Goal: Transaction & Acquisition: Purchase product/service

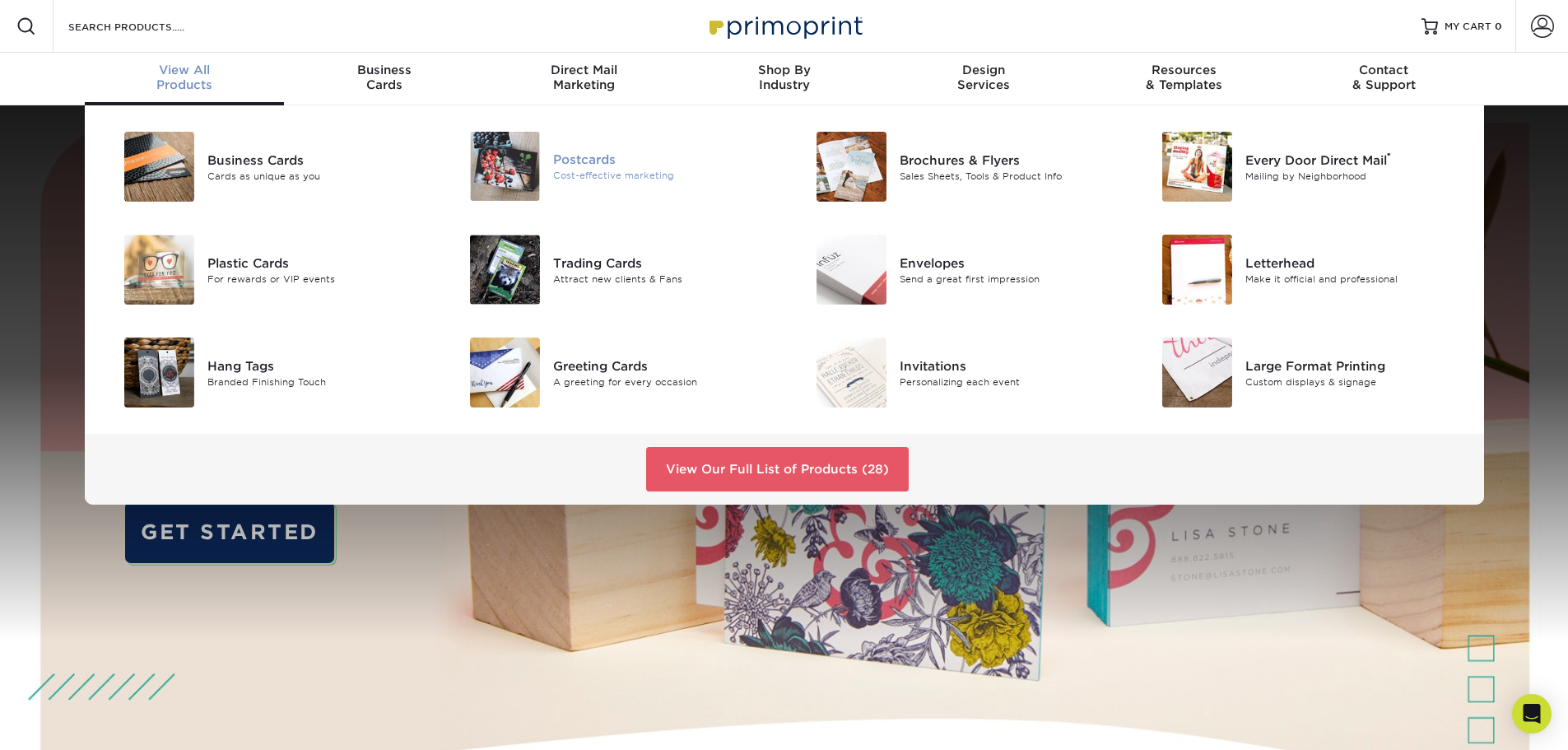
click at [585, 154] on div "Postcards" at bounding box center [662, 160] width 218 height 18
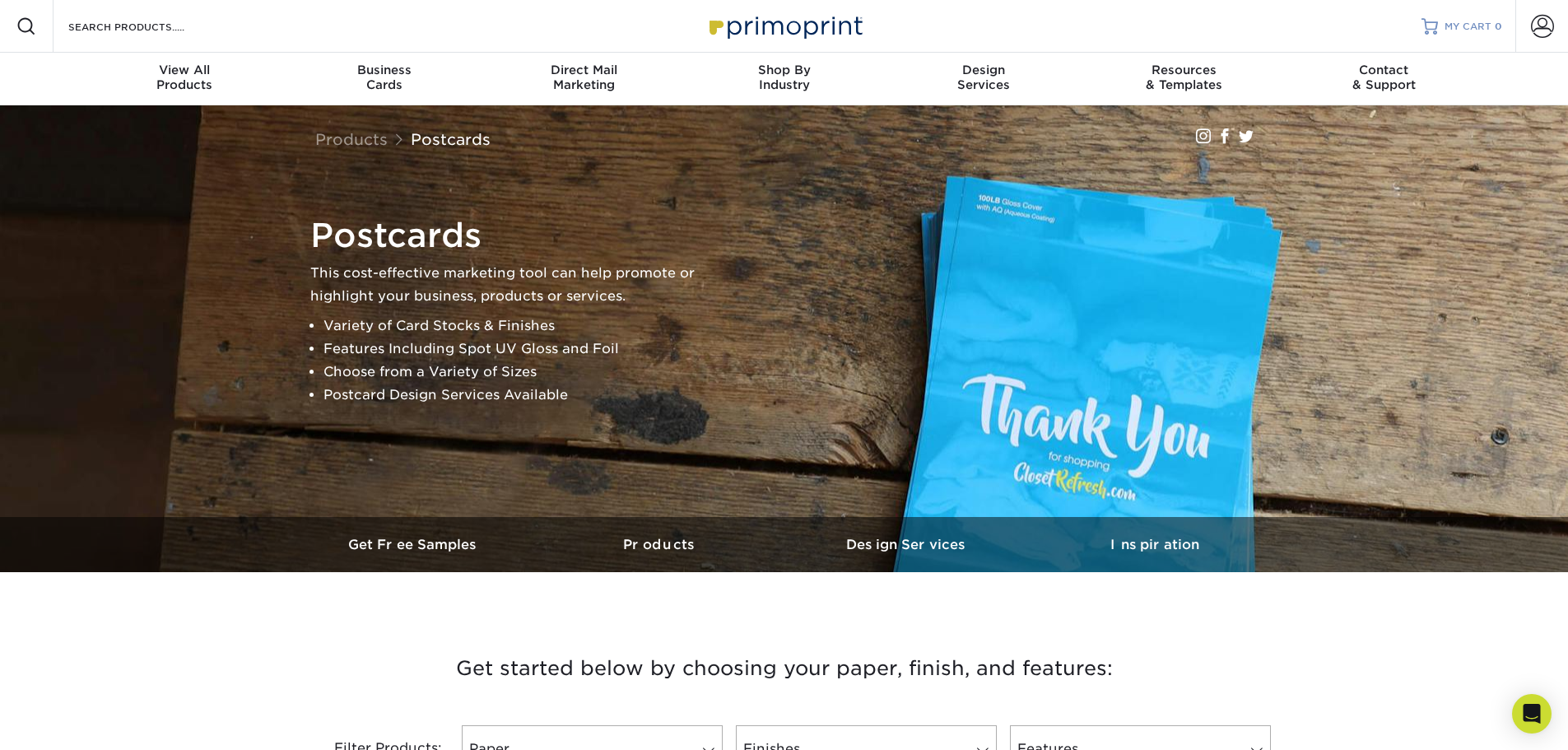
click at [1468, 24] on span "MY CART" at bounding box center [1467, 27] width 47 height 14
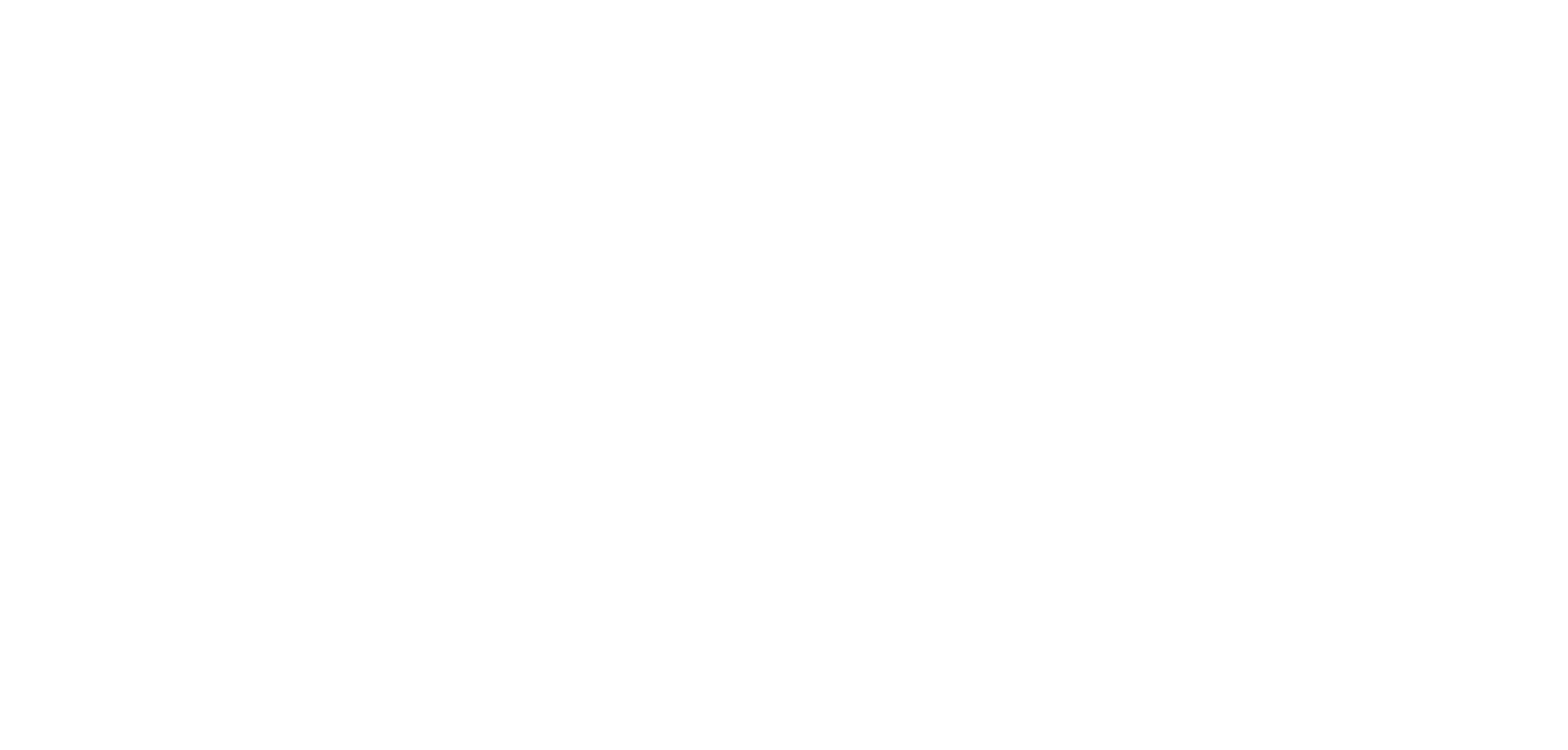
type input "[EMAIL_ADDRESS][DOMAIN_NAME]"
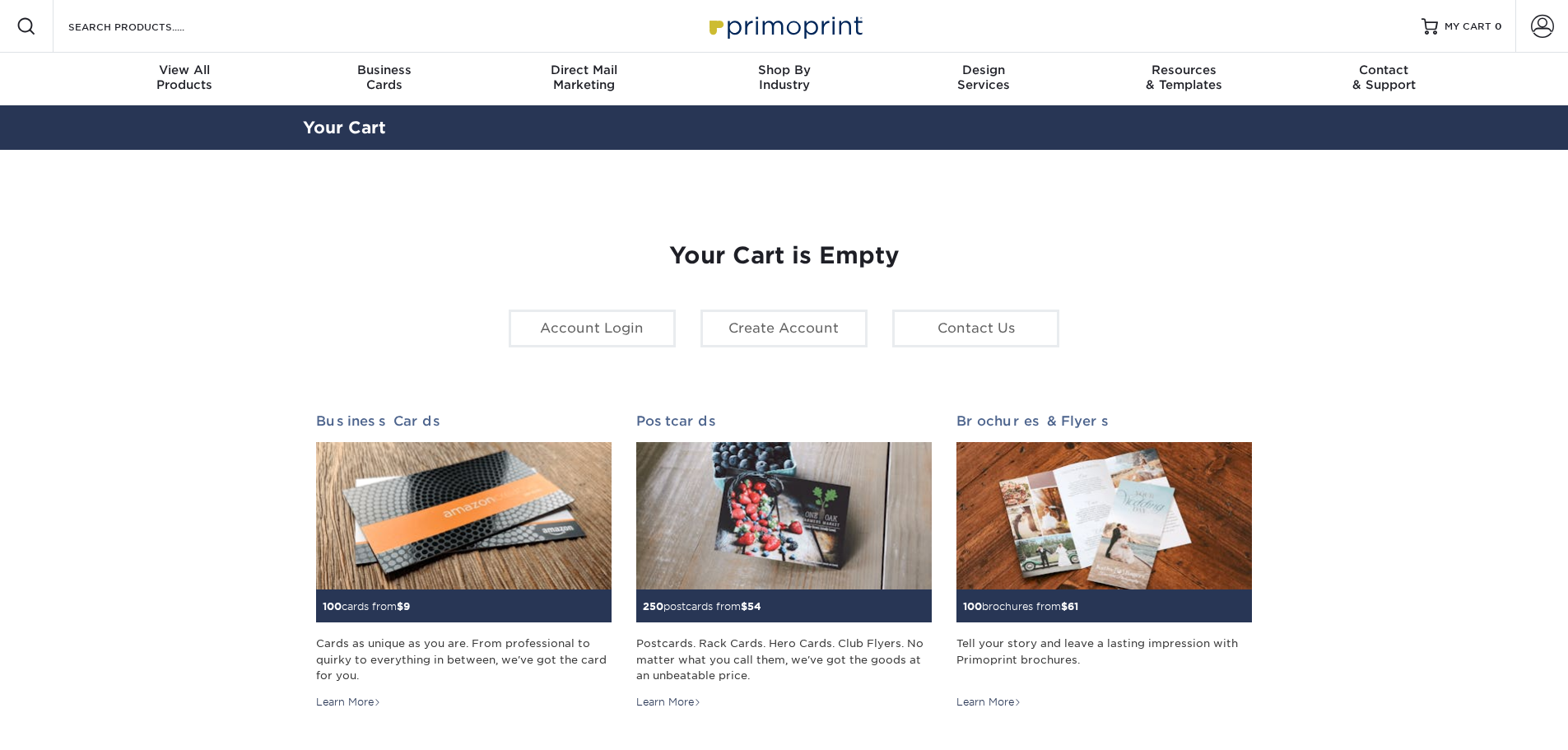
click at [1535, 29] on span at bounding box center [1542, 26] width 23 height 23
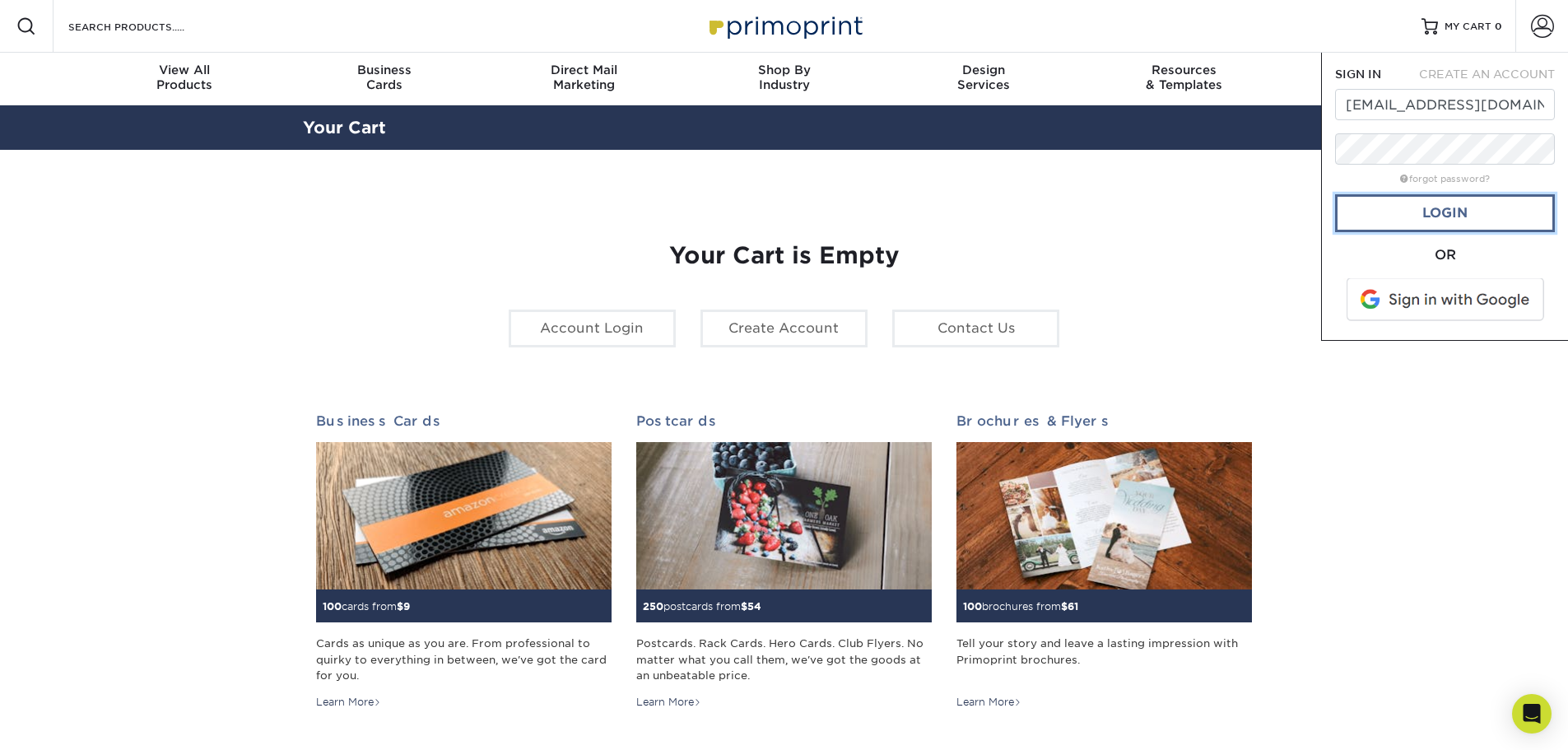
click at [1453, 217] on link "Login" at bounding box center [1445, 213] width 220 height 38
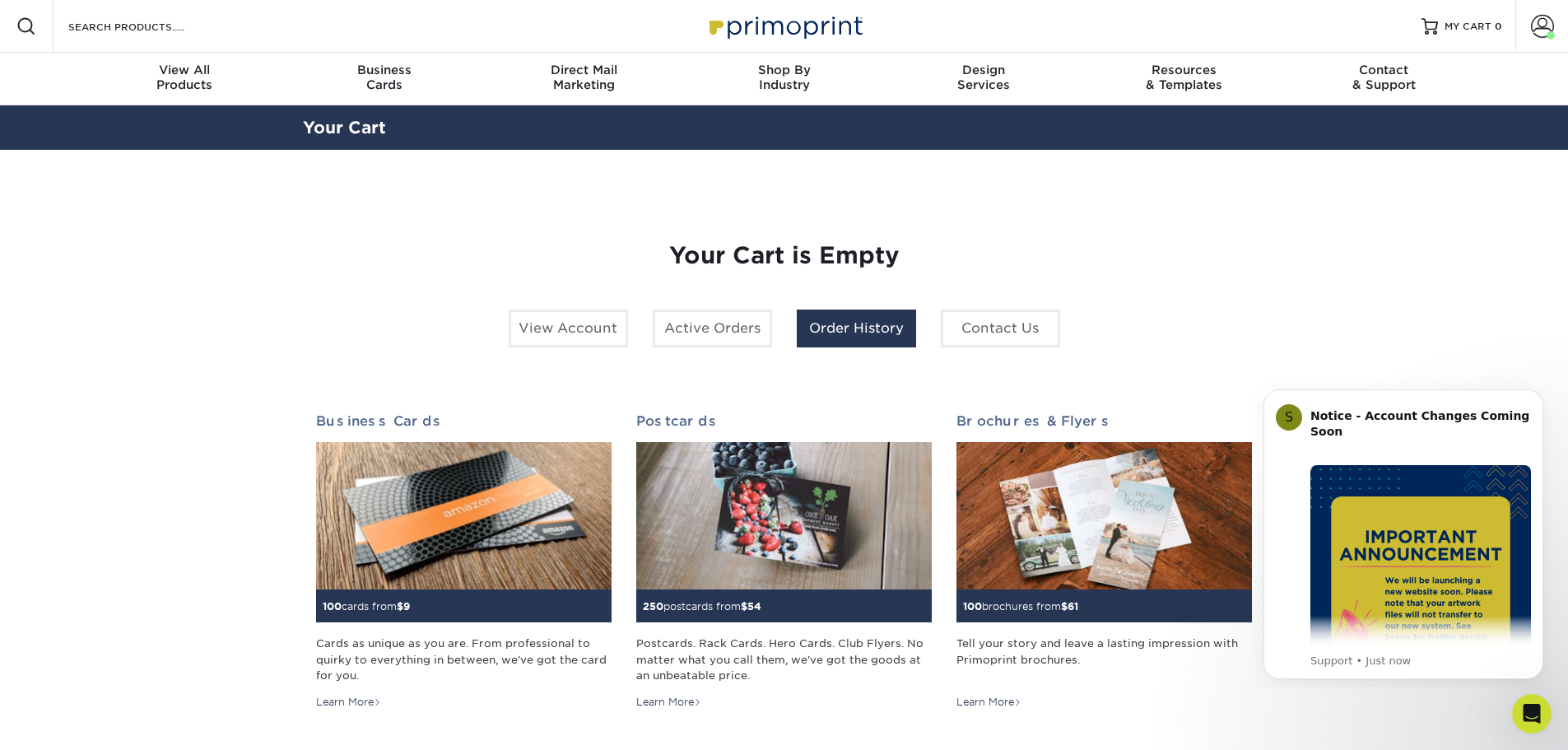
click at [832, 323] on link "Order History" at bounding box center [855, 329] width 119 height 38
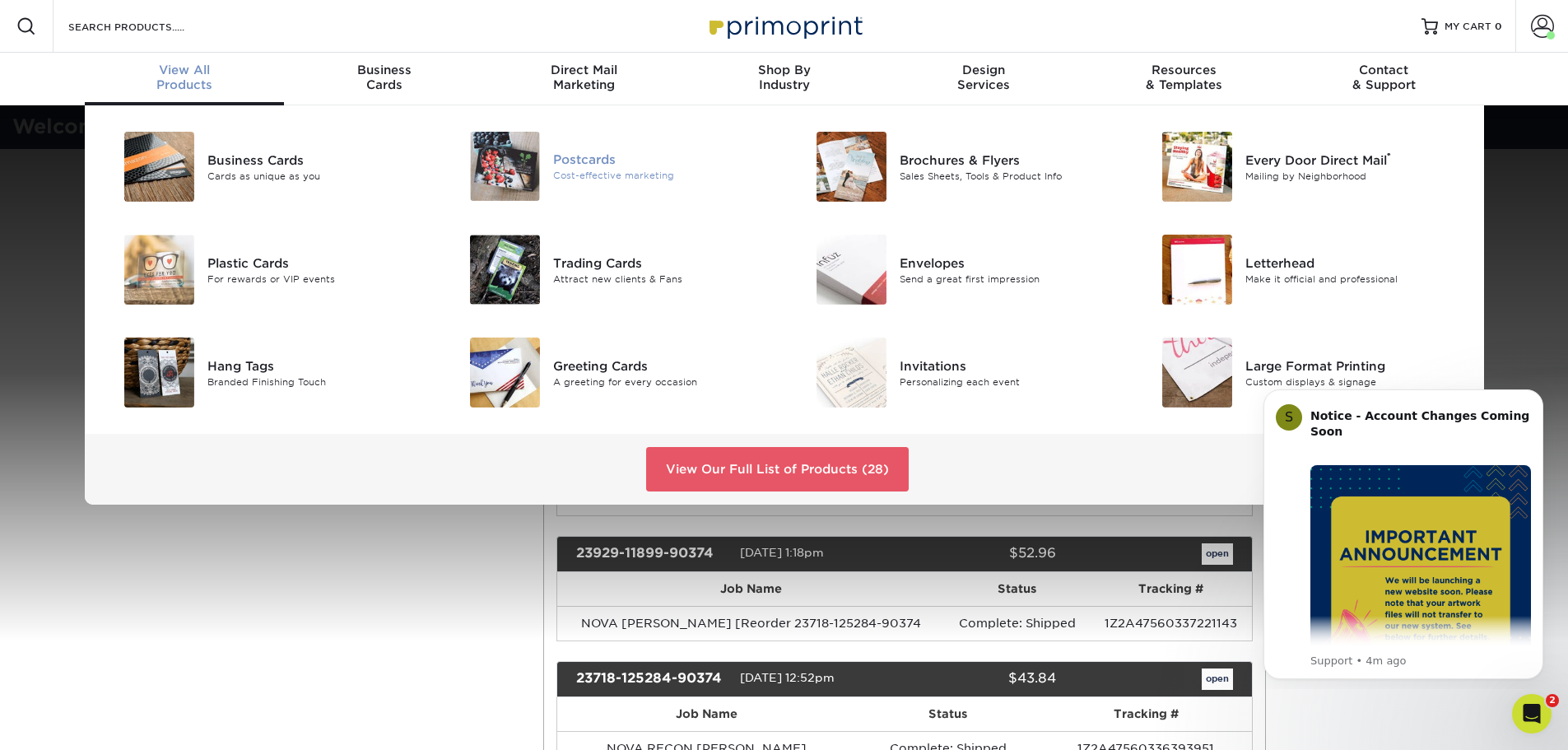
click at [606, 162] on div "Postcards" at bounding box center [662, 160] width 218 height 18
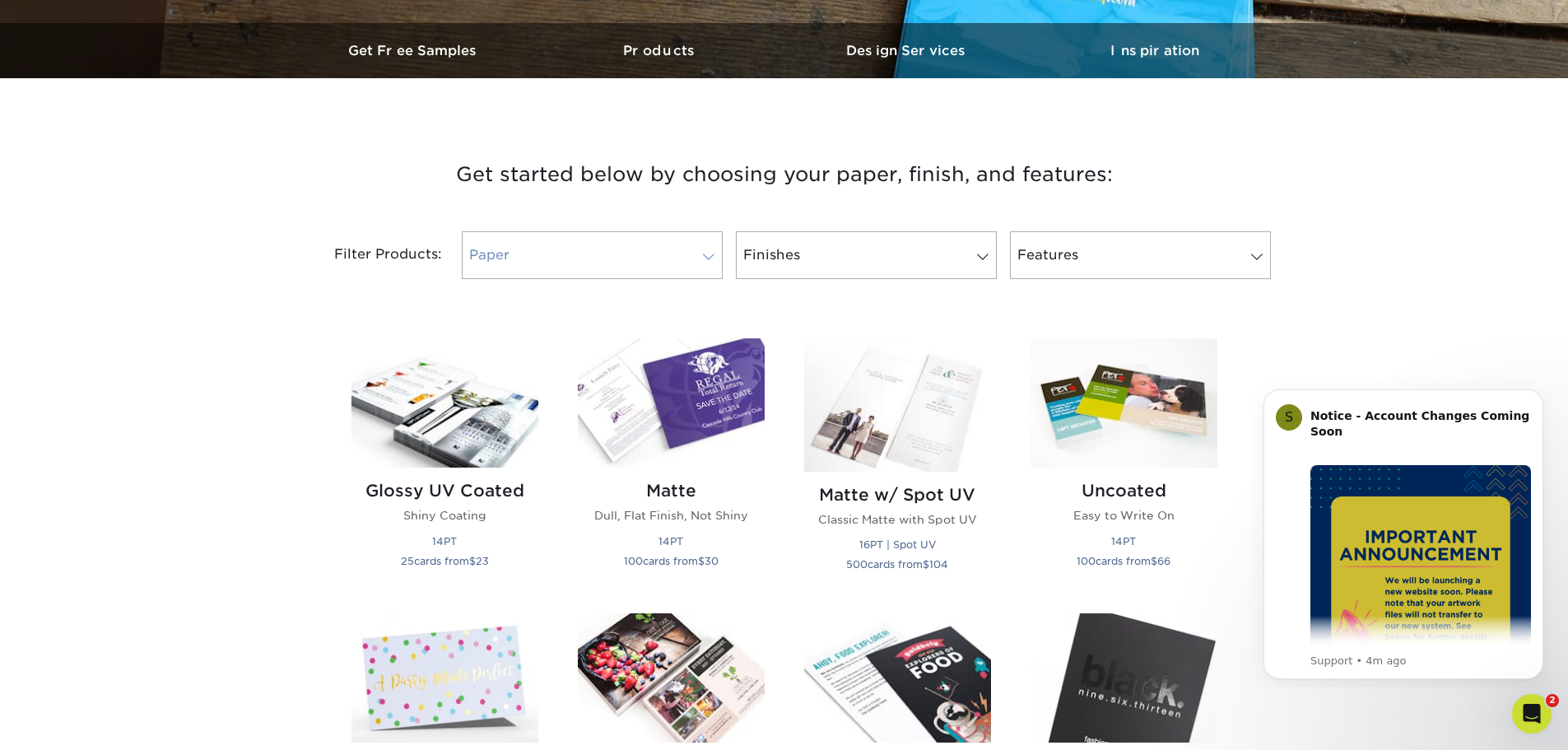
click at [626, 254] on link "Paper" at bounding box center [592, 255] width 261 height 48
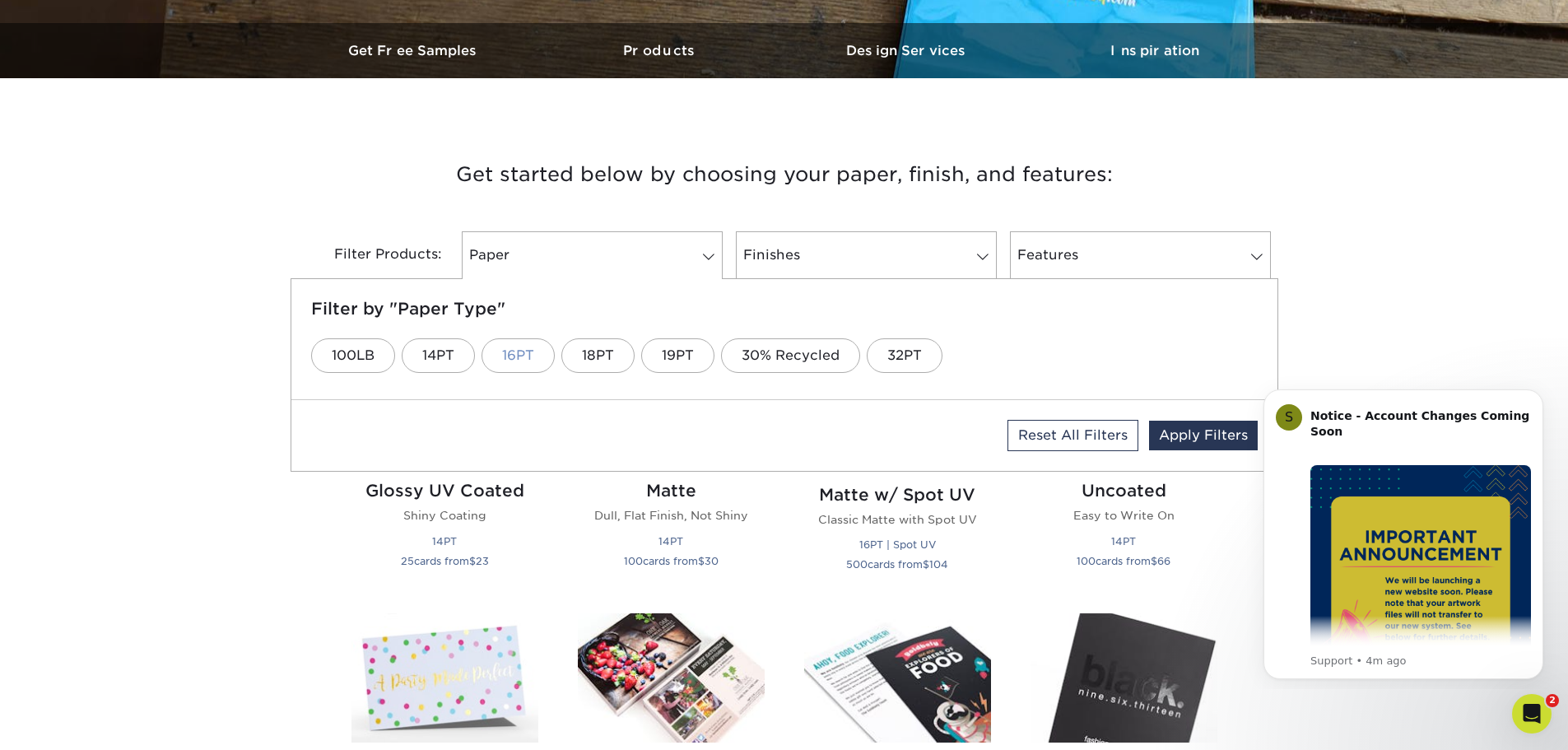
click at [525, 353] on link "16PT" at bounding box center [518, 355] width 73 height 35
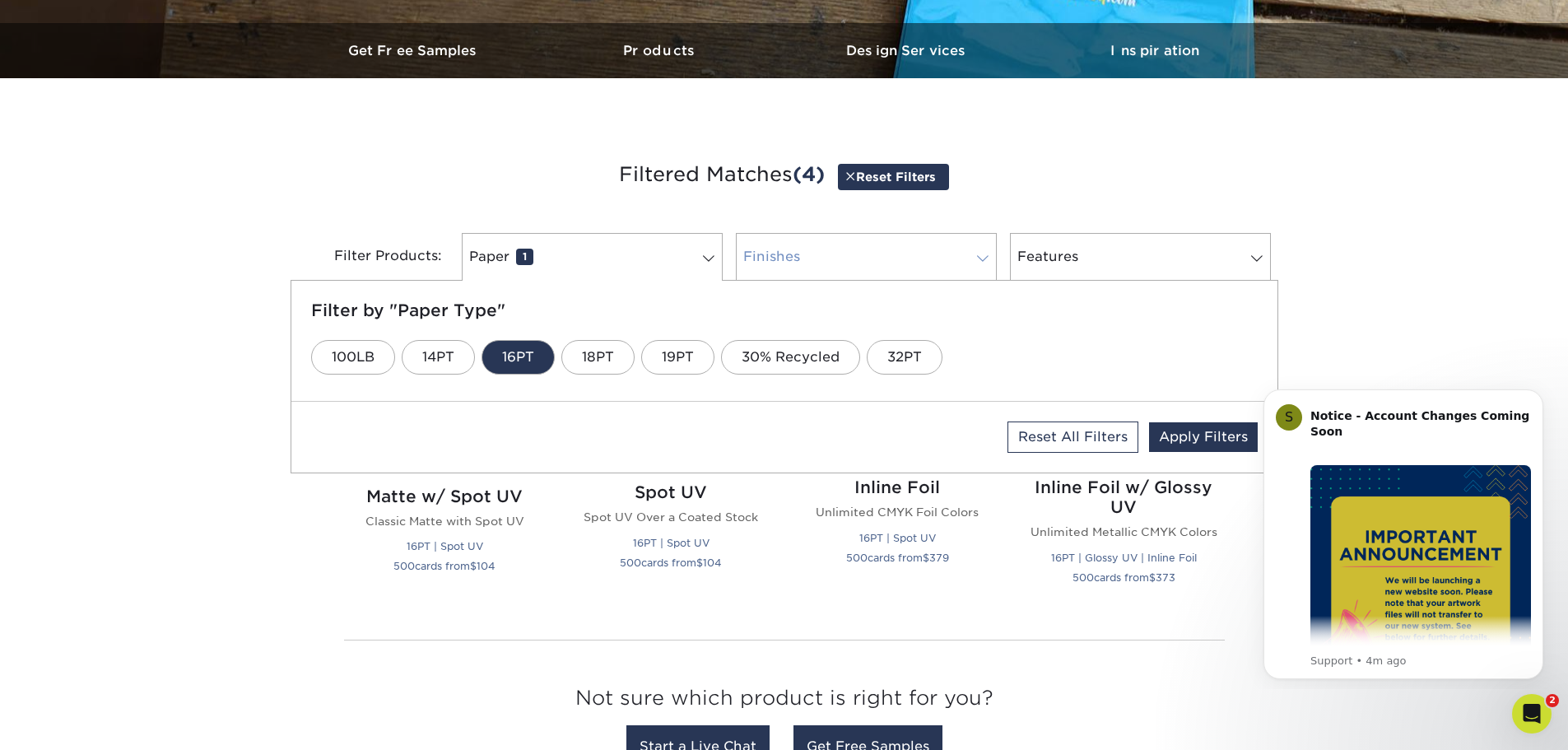
click at [835, 250] on link "Finishes 0" at bounding box center [865, 257] width 261 height 48
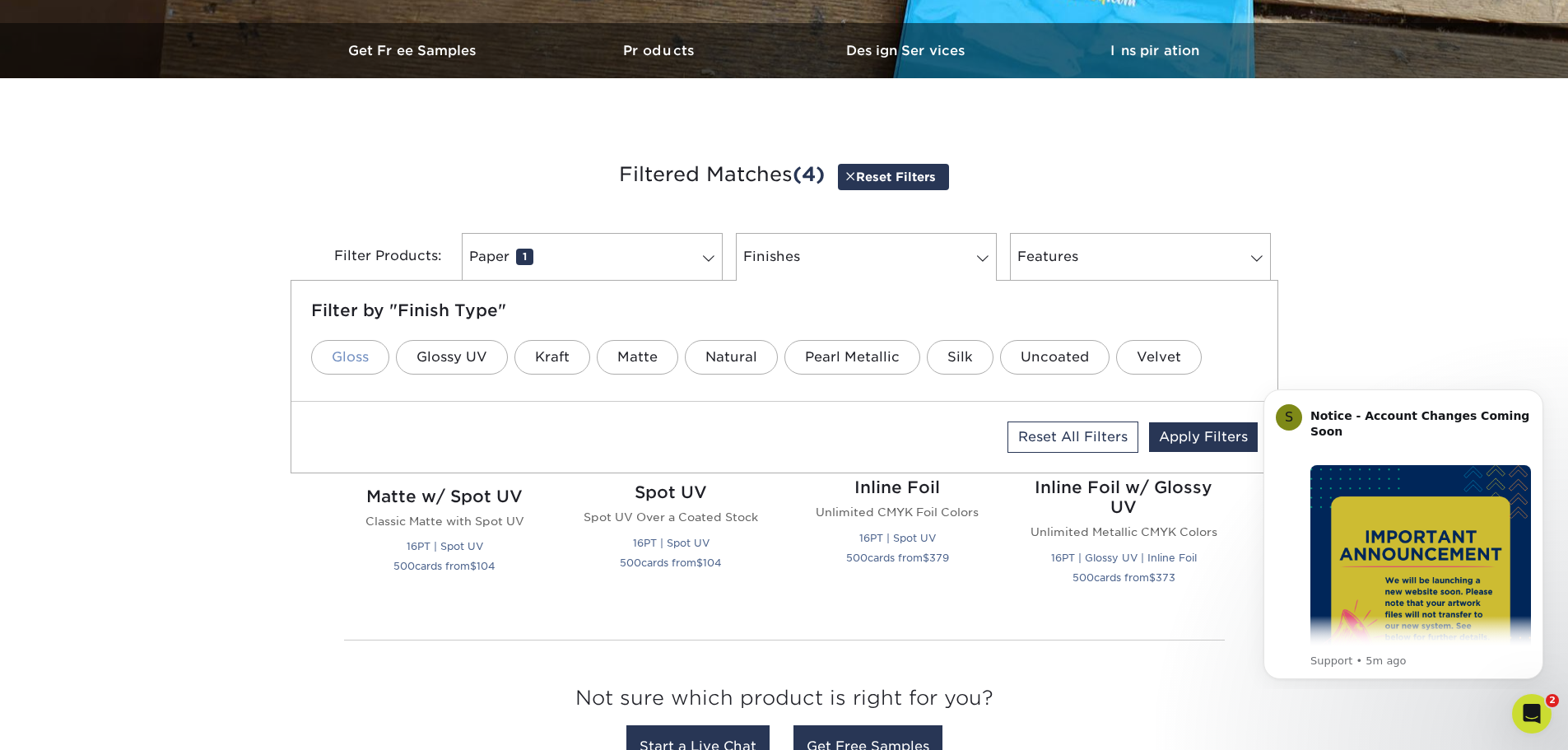
click at [343, 366] on link "Gloss" at bounding box center [350, 357] width 78 height 35
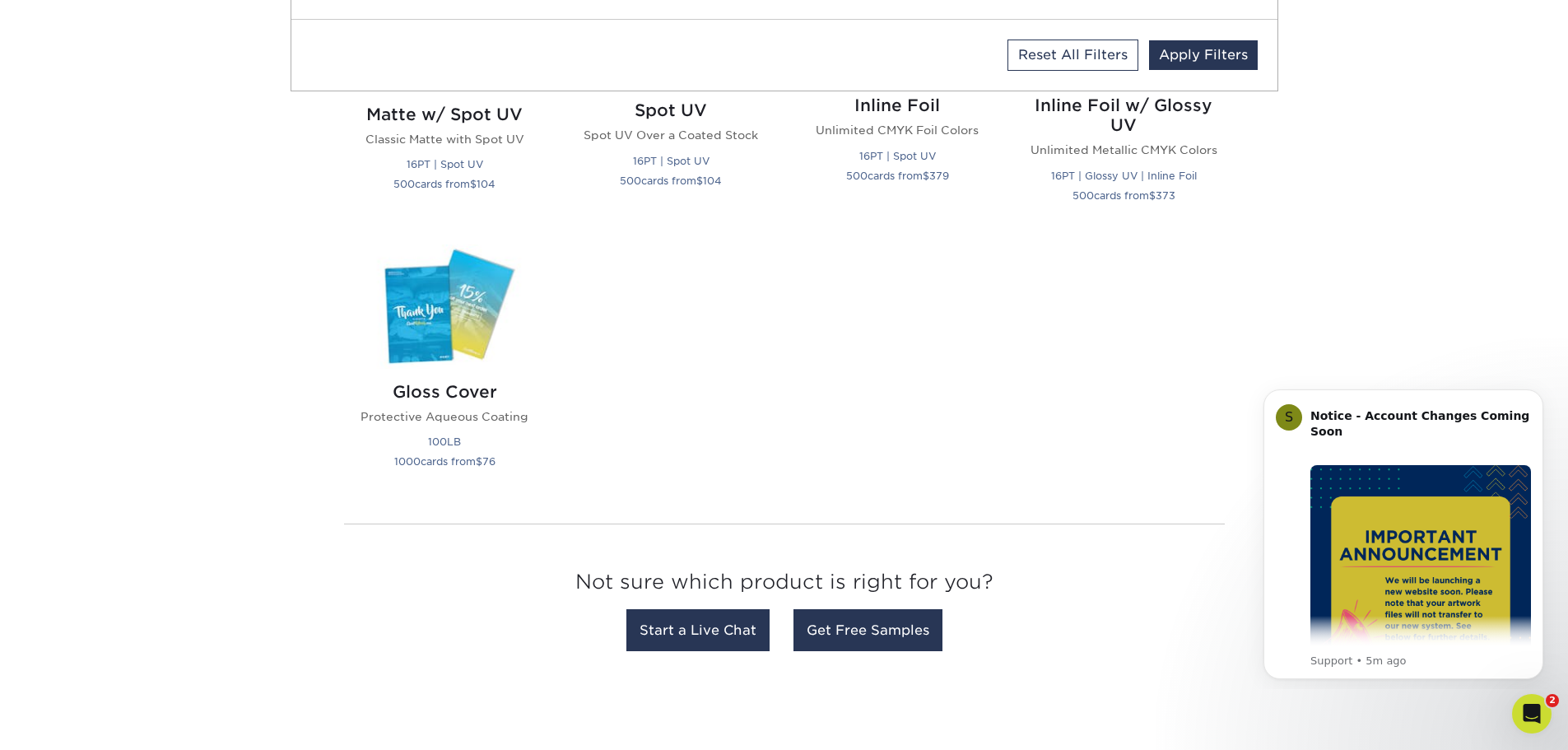
scroll to position [906, 0]
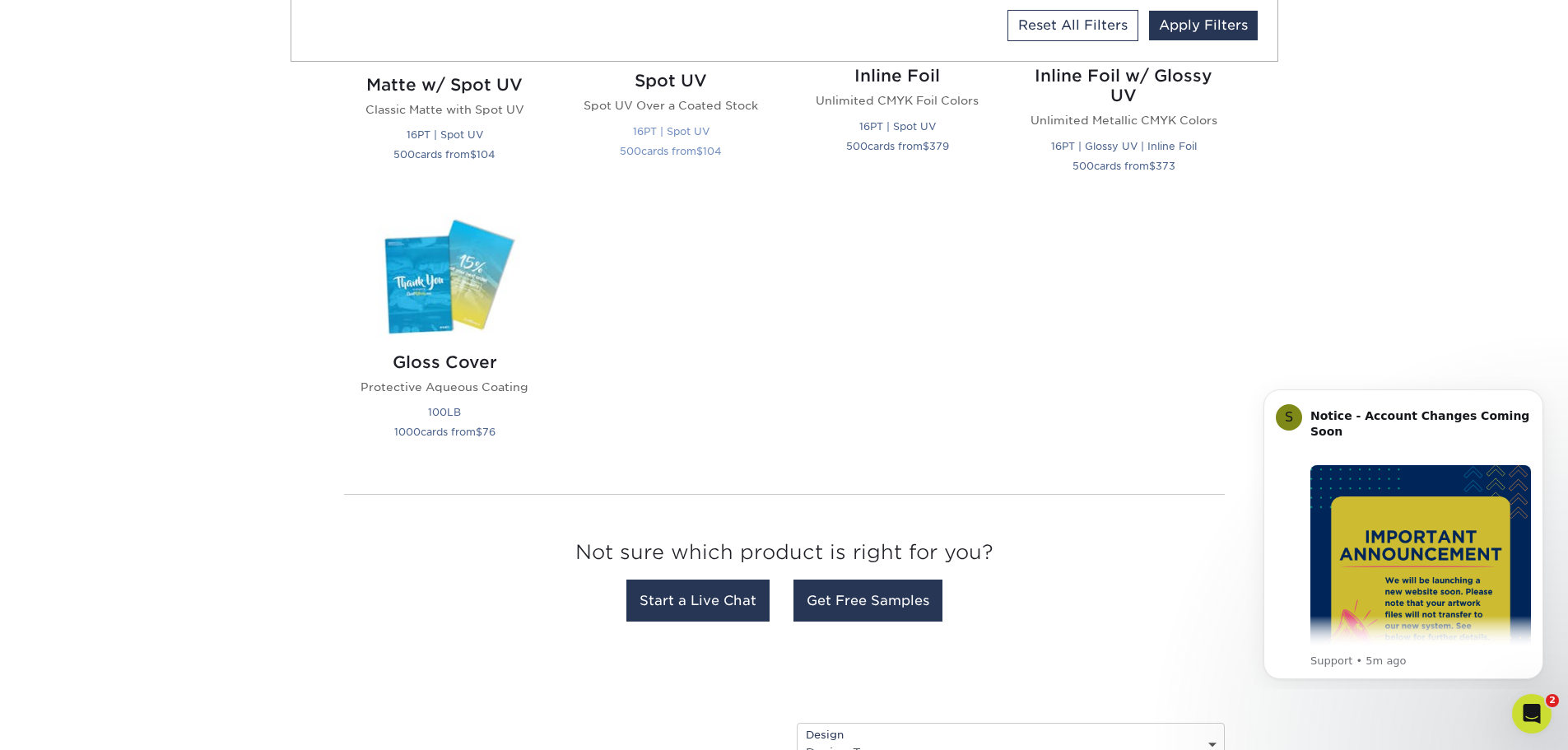
click at [674, 119] on div "Spot UV Spot UV Over a Coated Stock 16PT | Spot UV 500 cards from $ 104" at bounding box center [671, 119] width 187 height 122
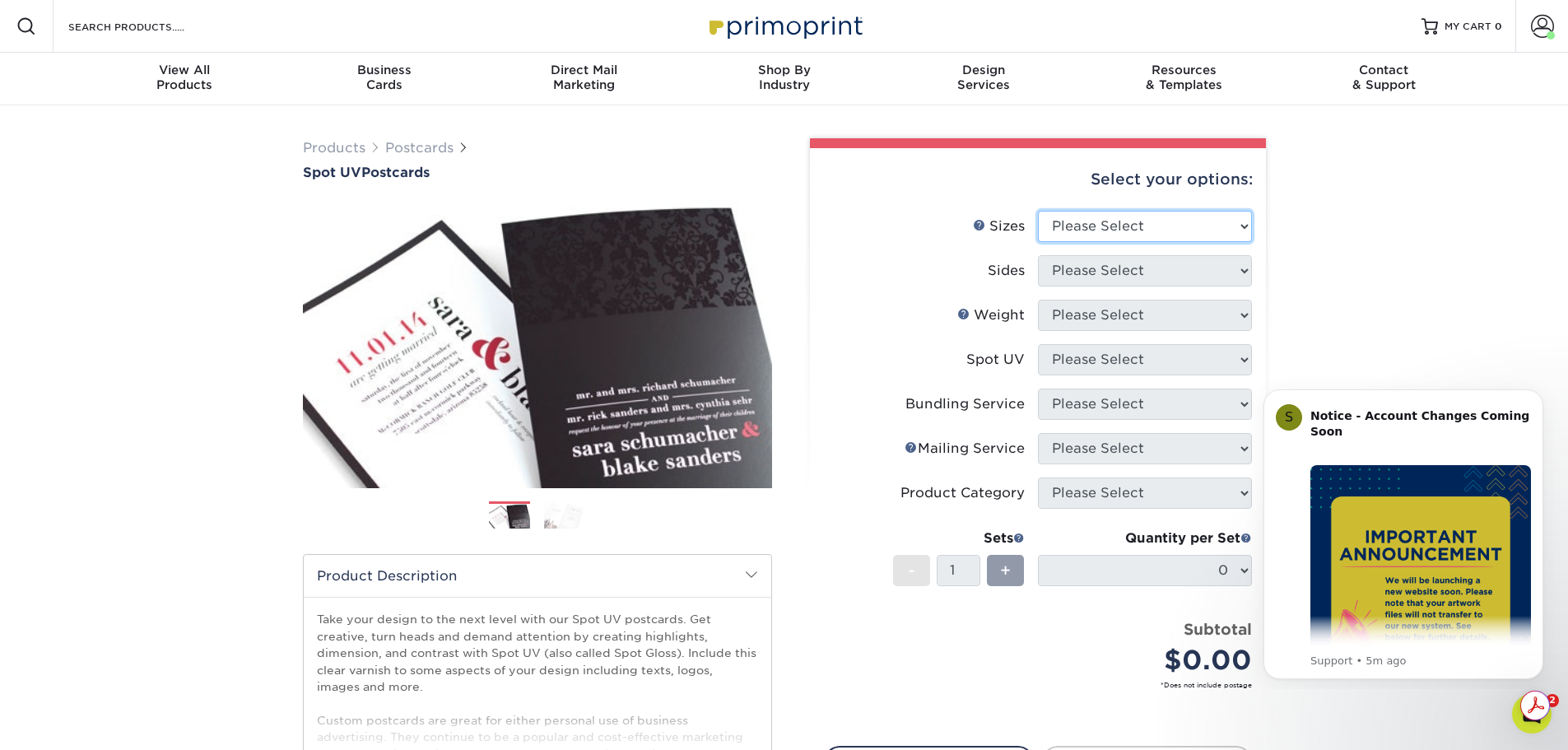
click at [1166, 231] on select "Please Select 1.5" x 7" 2" x 6" 2" x 8" 2.12" x 5.5" 2.75" x 4.25" 2.75" x 8.5"…" at bounding box center [1144, 226] width 214 height 31
select select "4.00x6.00"
click at [1037, 211] on select "Please Select 1.5" x 7" 2" x 6" 2" x 8" 2.12" x 5.5" 2.75" x 4.25" 2.75" x 8.5"…" at bounding box center [1144, 226] width 214 height 31
click at [1130, 275] on select "Please Select Print Both Sides Print Front Only" at bounding box center [1144, 270] width 214 height 31
select select "32d3c223-f82c-492b-b915-ba065a00862f"
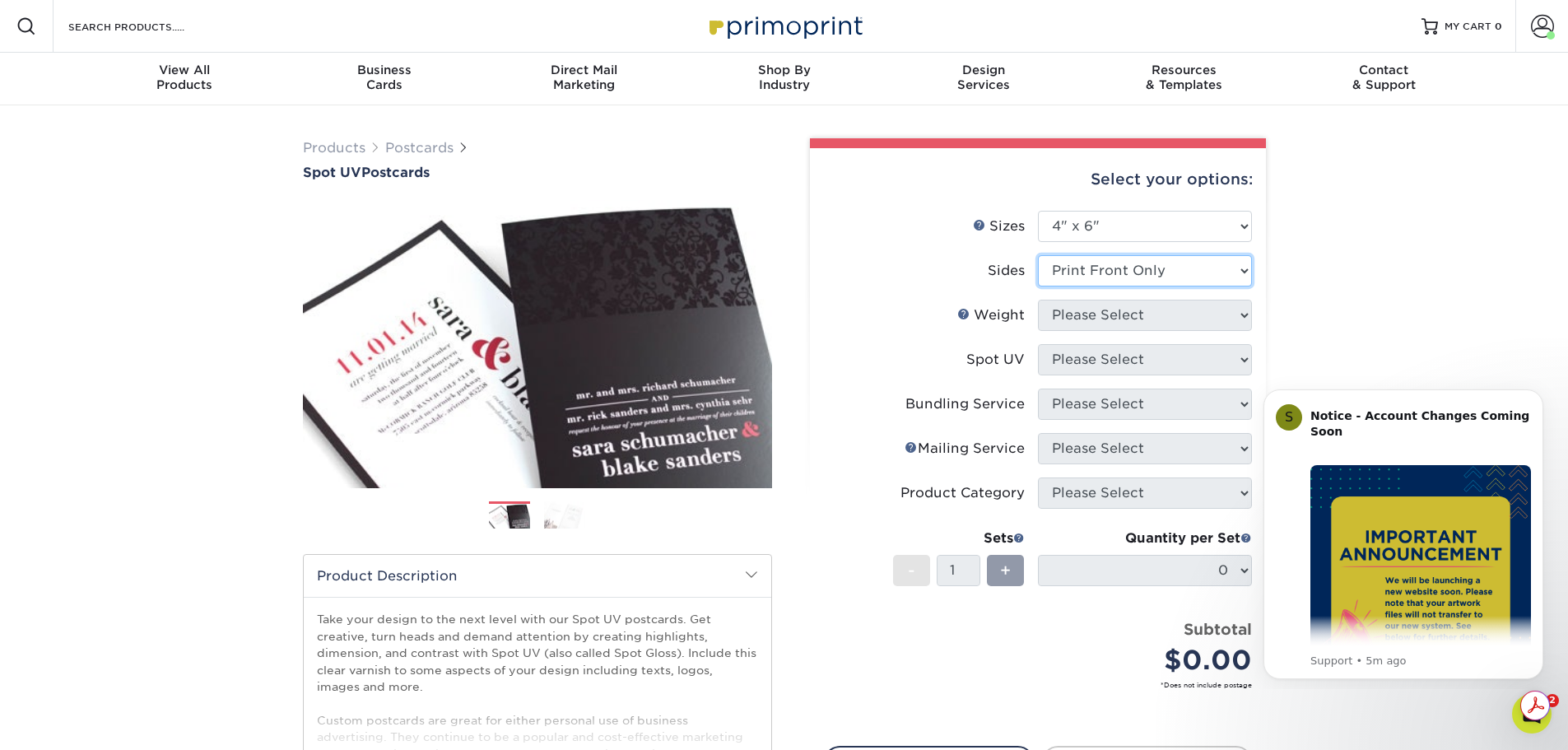
click at [1037, 255] on select "Please Select Print Both Sides Print Front Only" at bounding box center [1144, 270] width 214 height 31
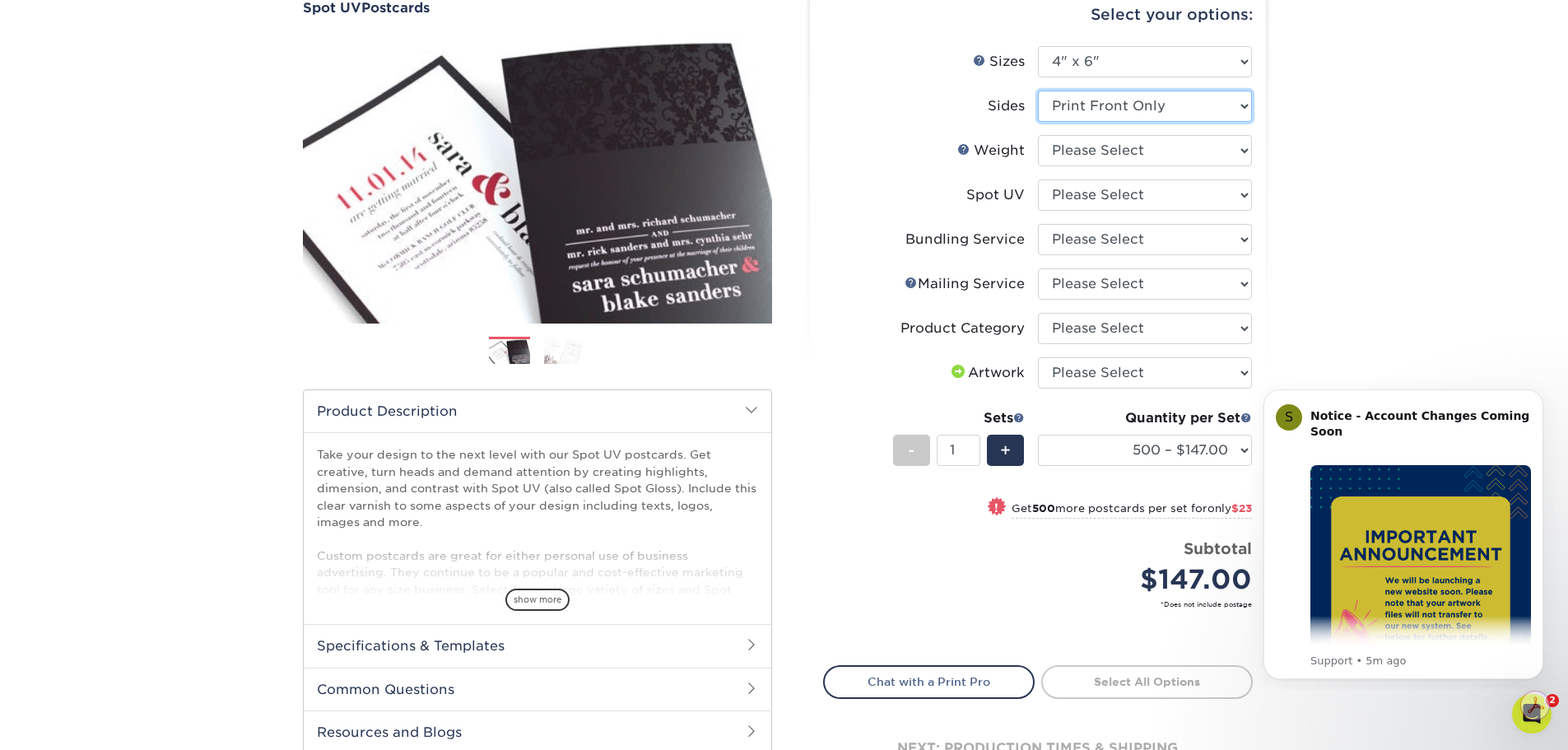
scroll to position [82, 0]
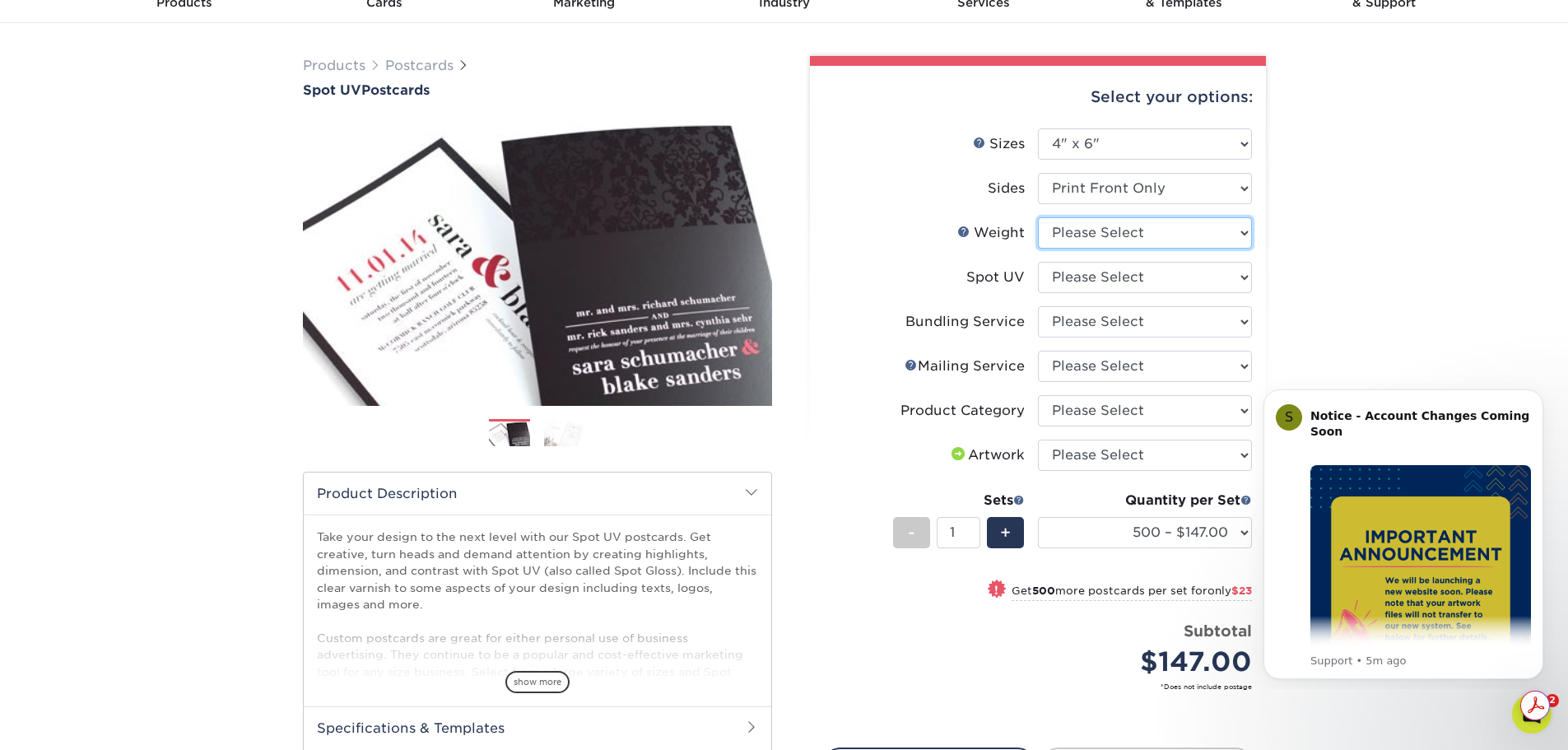
click at [1148, 229] on select "Please Select 16PT" at bounding box center [1144, 232] width 214 height 31
select select "16PT"
click at [1037, 217] on select "Please Select 16PT" at bounding box center [1144, 232] width 214 height 31
click at [1086, 283] on select "Please Select Front Only" at bounding box center [1144, 277] width 214 height 31
select select "1"
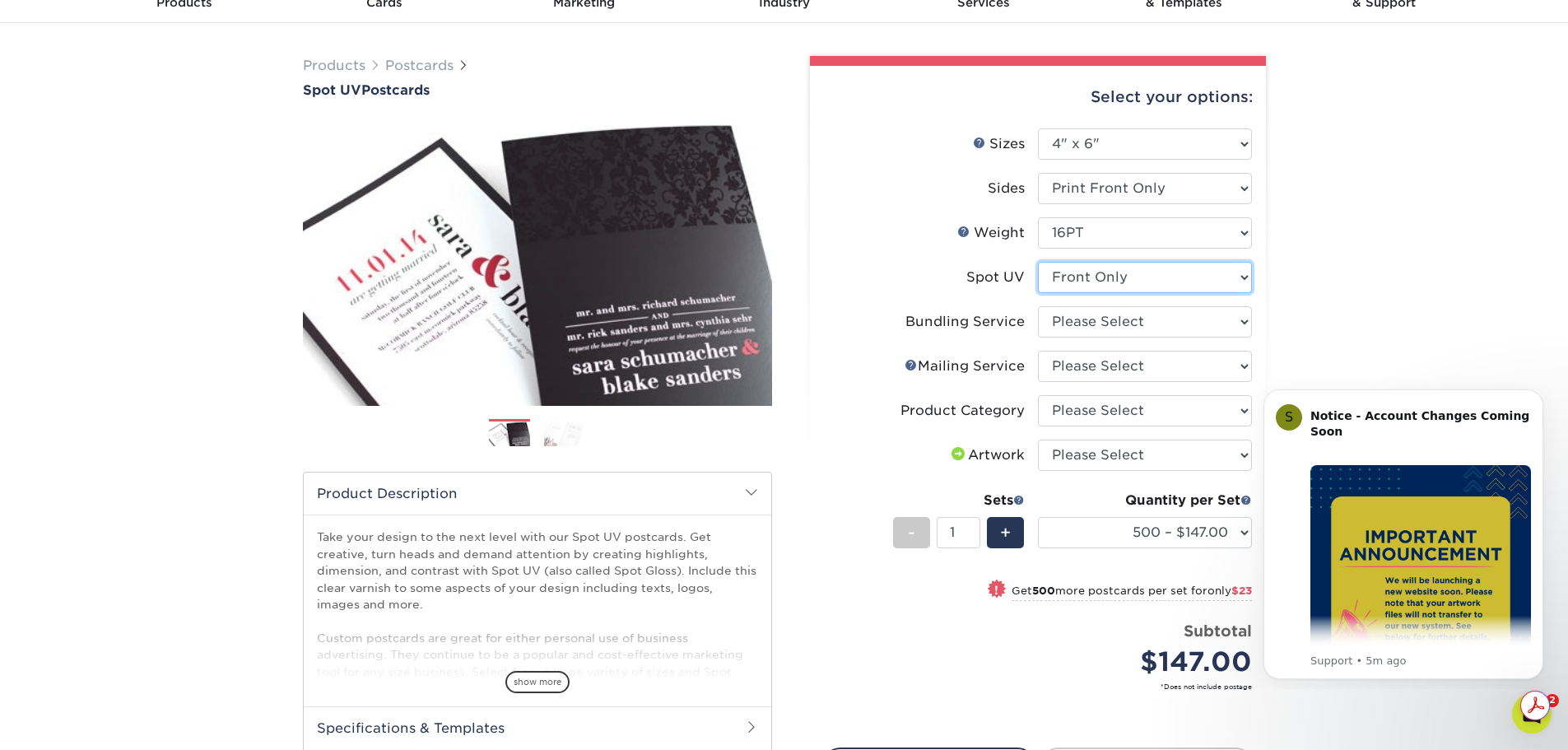
click at [1037, 262] on select "Please Select Front Only" at bounding box center [1144, 277] width 214 height 31
click at [1119, 326] on select "Please Select No Bundling Services Yes, Bundles of 50 (+2 Days) Yes, Bundles of…" at bounding box center [1144, 321] width 214 height 31
select select "58689abb-25c0-461c-a4c3-a80b627d6649"
click at [1037, 306] on select "Please Select No Bundling Services Yes, Bundles of 50 (+2 Days) Yes, Bundles of…" at bounding box center [1144, 321] width 214 height 31
click at [1177, 372] on select "Please Select No Direct Mailing Service No, I will mail/stamp/imprint Direct Ma…" at bounding box center [1144, 366] width 214 height 31
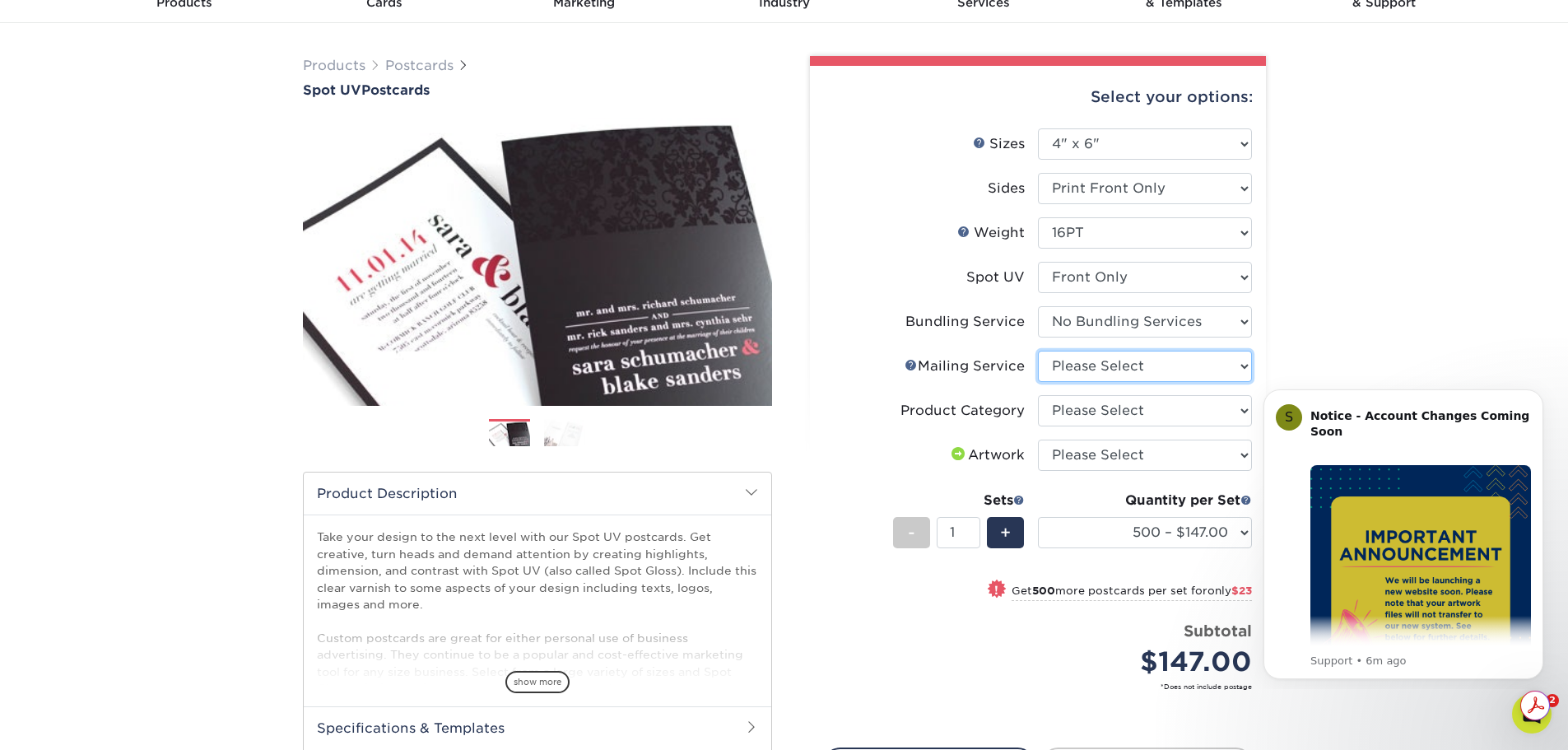
select select "3e5e9bdd-d78a-4c28-a41d-fe1407925ca6"
click at [1037, 351] on select "Please Select No Direct Mailing Service No, I will mail/stamp/imprint Direct Ma…" at bounding box center [1144, 366] width 214 height 31
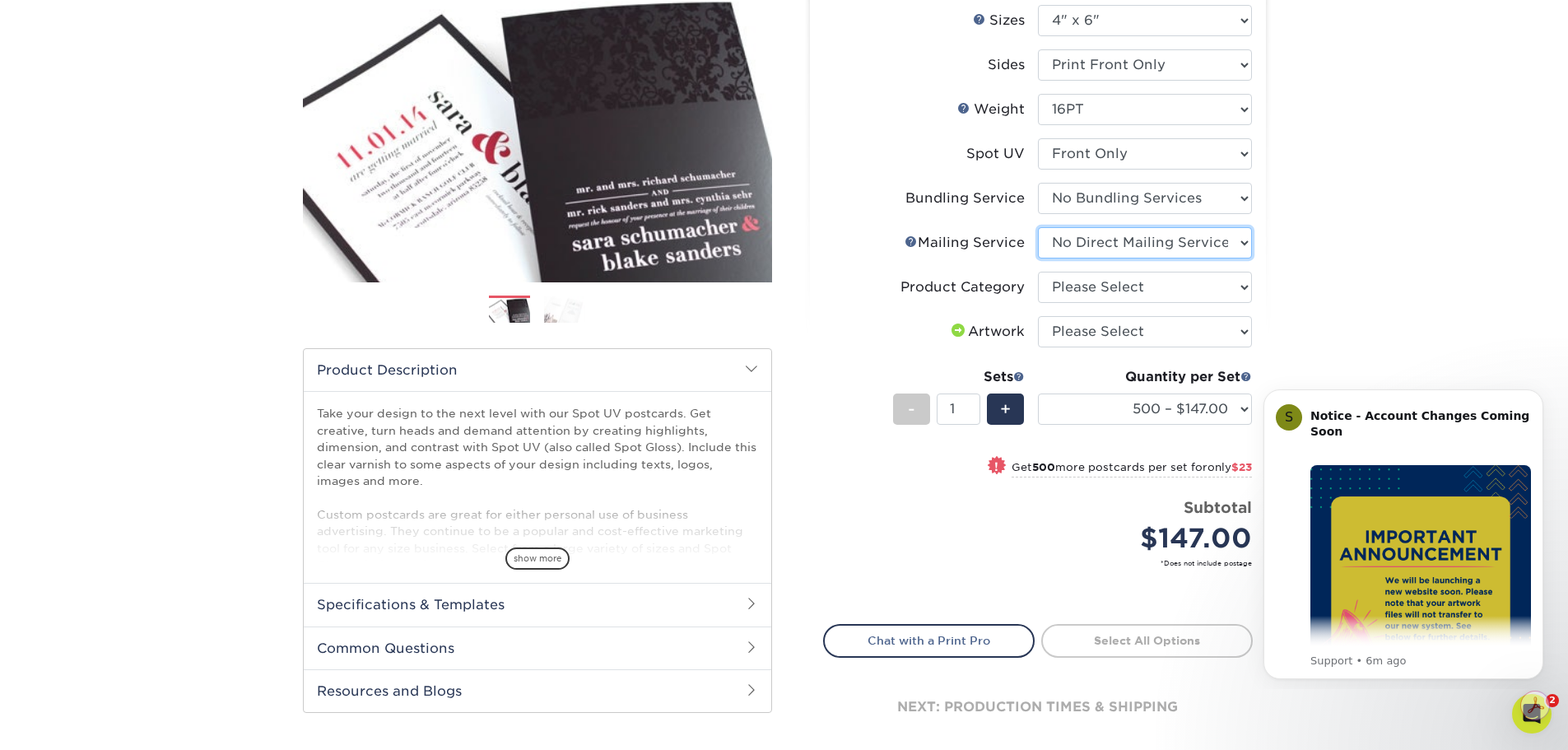
scroll to position [247, 0]
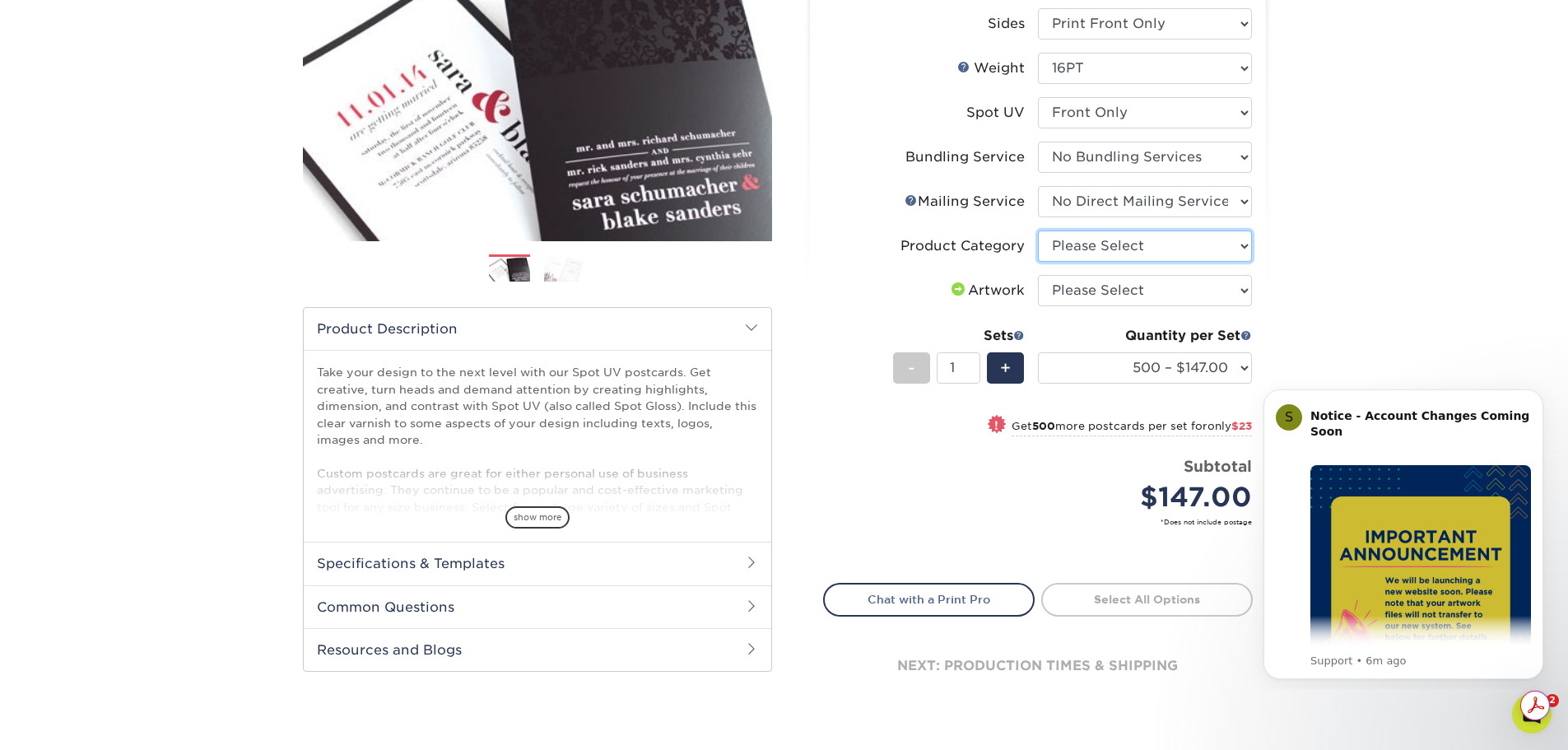
click at [1144, 252] on select "Please Select Postcards" at bounding box center [1144, 246] width 214 height 31
select select "9b7272e0-d6c8-4c3c-8e97-d3a1bcdab858"
click at [1037, 231] on select "Please Select Postcards" at bounding box center [1144, 246] width 214 height 31
click at [1166, 293] on select "Please Select I will upload files I need a design - $150" at bounding box center [1144, 290] width 214 height 31
select select "upload"
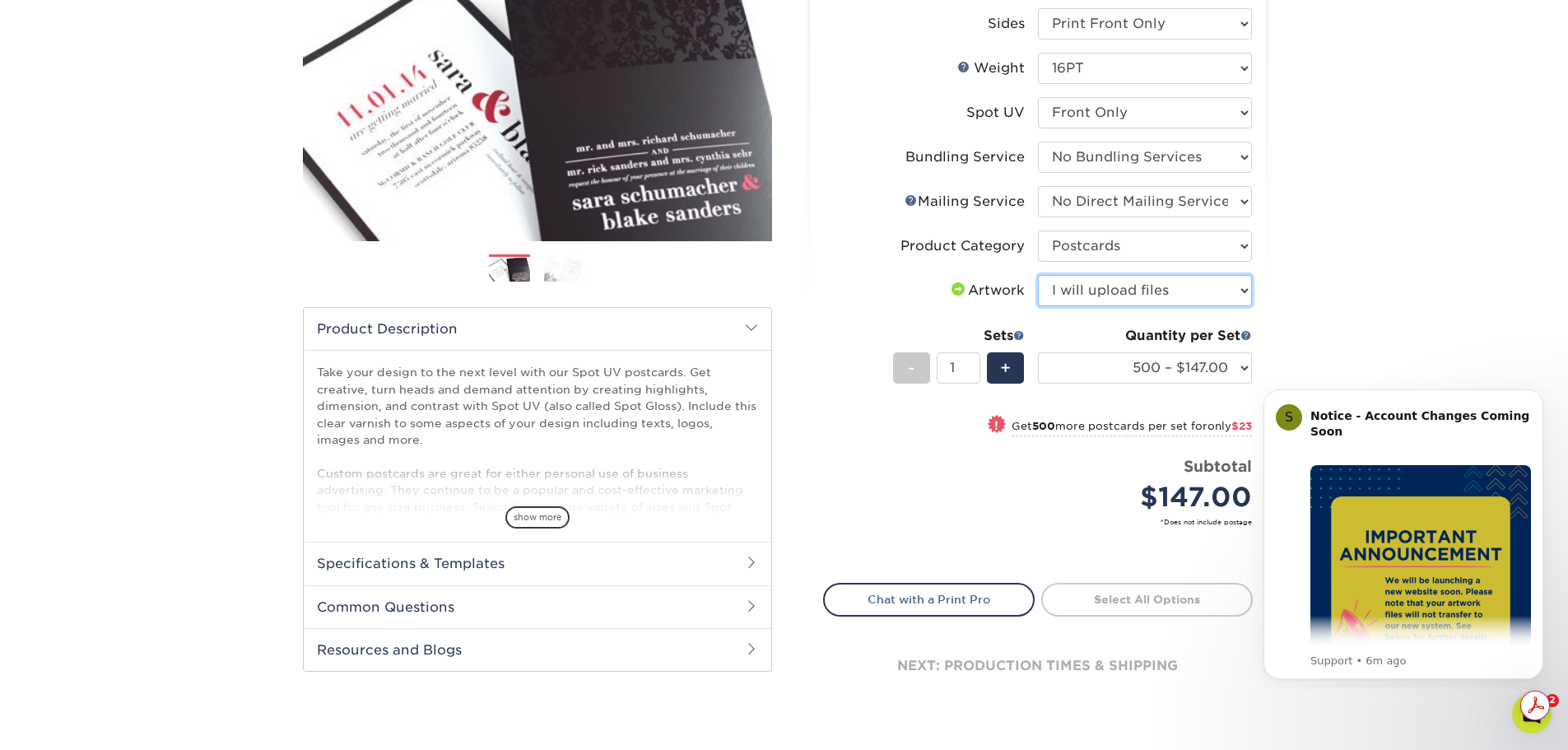
click at [1037, 275] on select "Please Select I will upload files I need a design - $150" at bounding box center [1144, 290] width 214 height 31
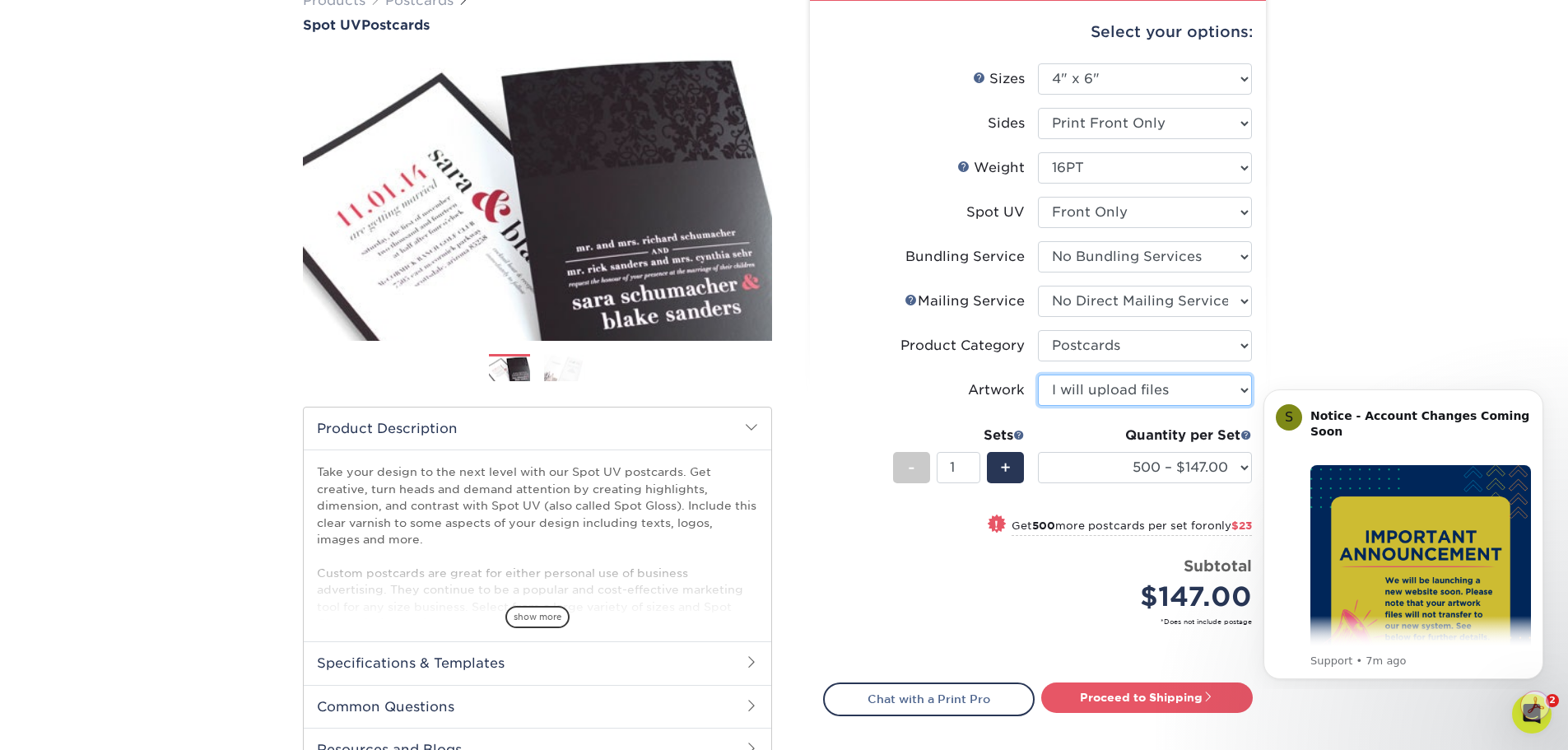
scroll to position [165, 0]
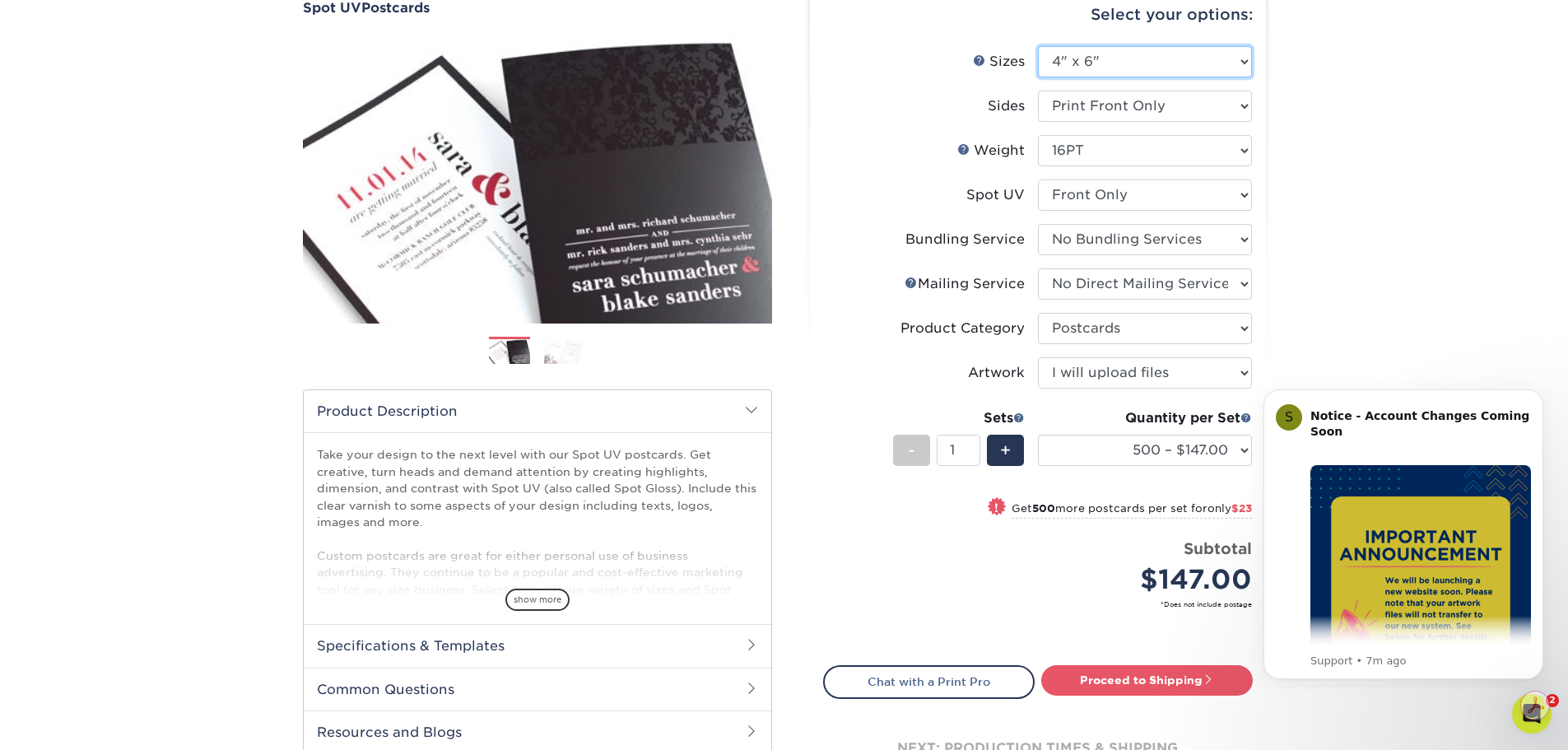
click at [1167, 64] on select "Please Select 1.5" x 7" 2" x 6" 2" x 8" 2.12" x 5.5" 2.75" x 4.25" 2.75" x 8.5"…" at bounding box center [1144, 61] width 214 height 31
select select "5.00x7.00"
click at [1037, 46] on select "Please Select 1.5" x 7" 2" x 6" 2" x 8" 2.12" x 5.5" 2.75" x 4.25" 2.75" x 8.5"…" at bounding box center [1144, 61] width 214 height 31
select select "-1"
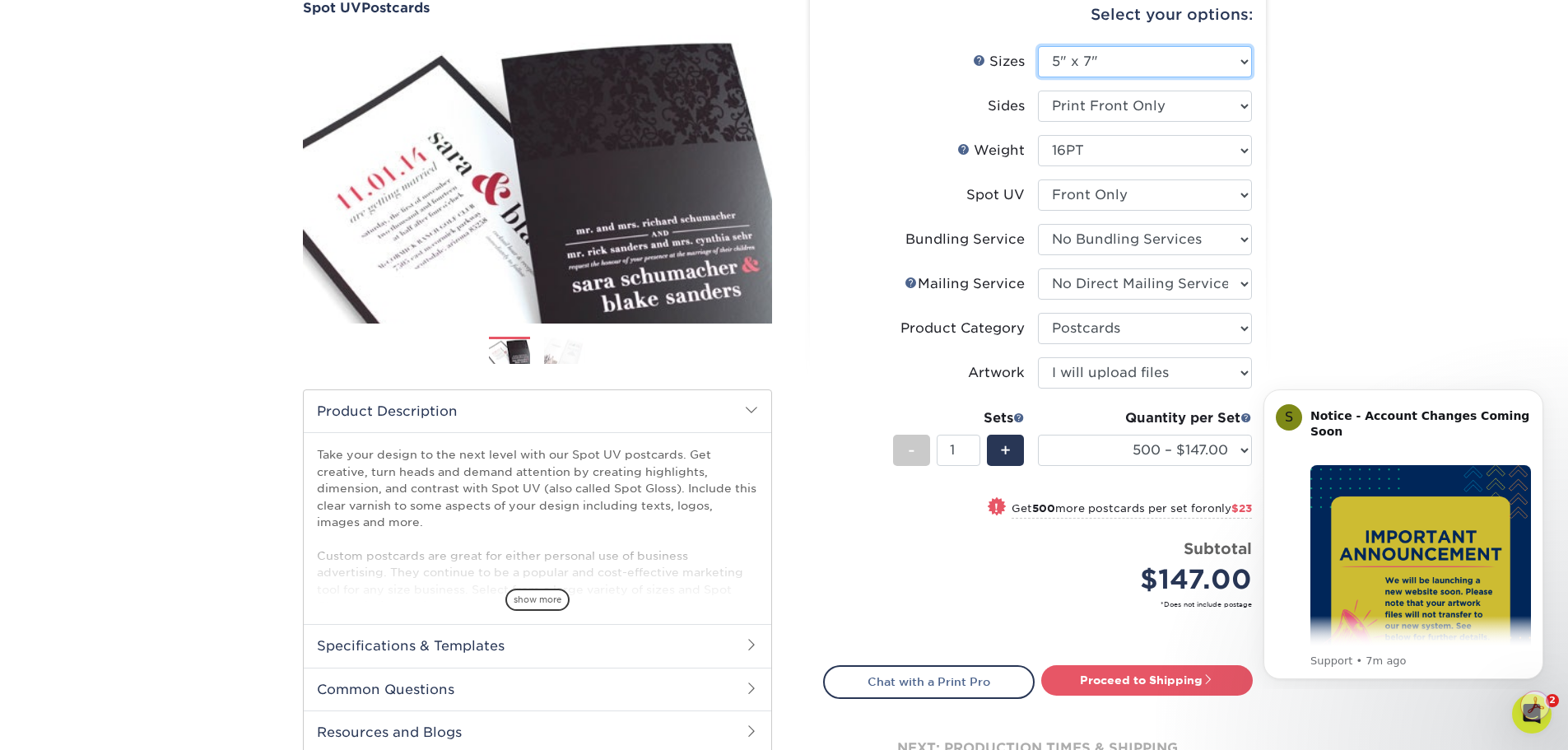
select select "-1"
select select
select select "-1"
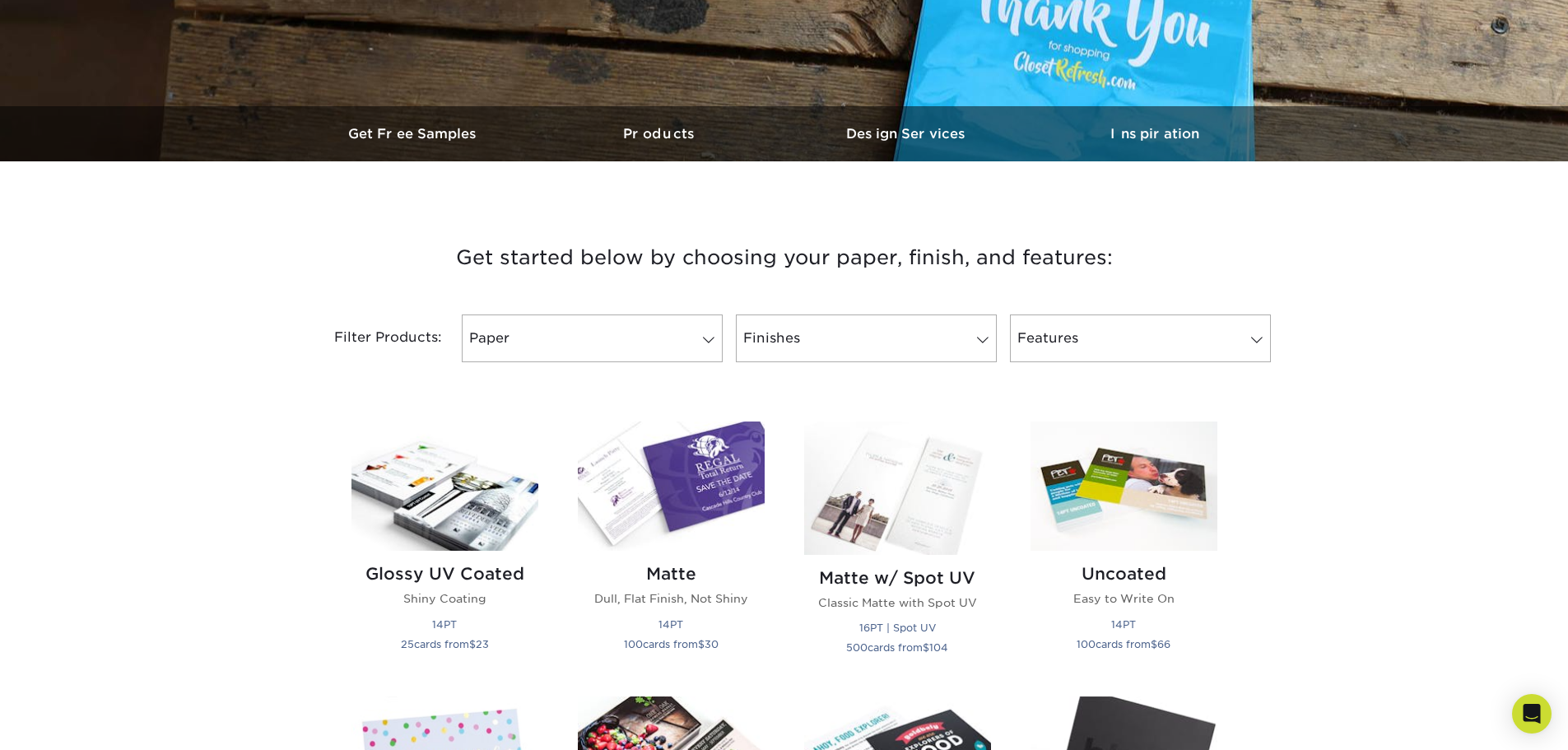
scroll to position [412, 0]
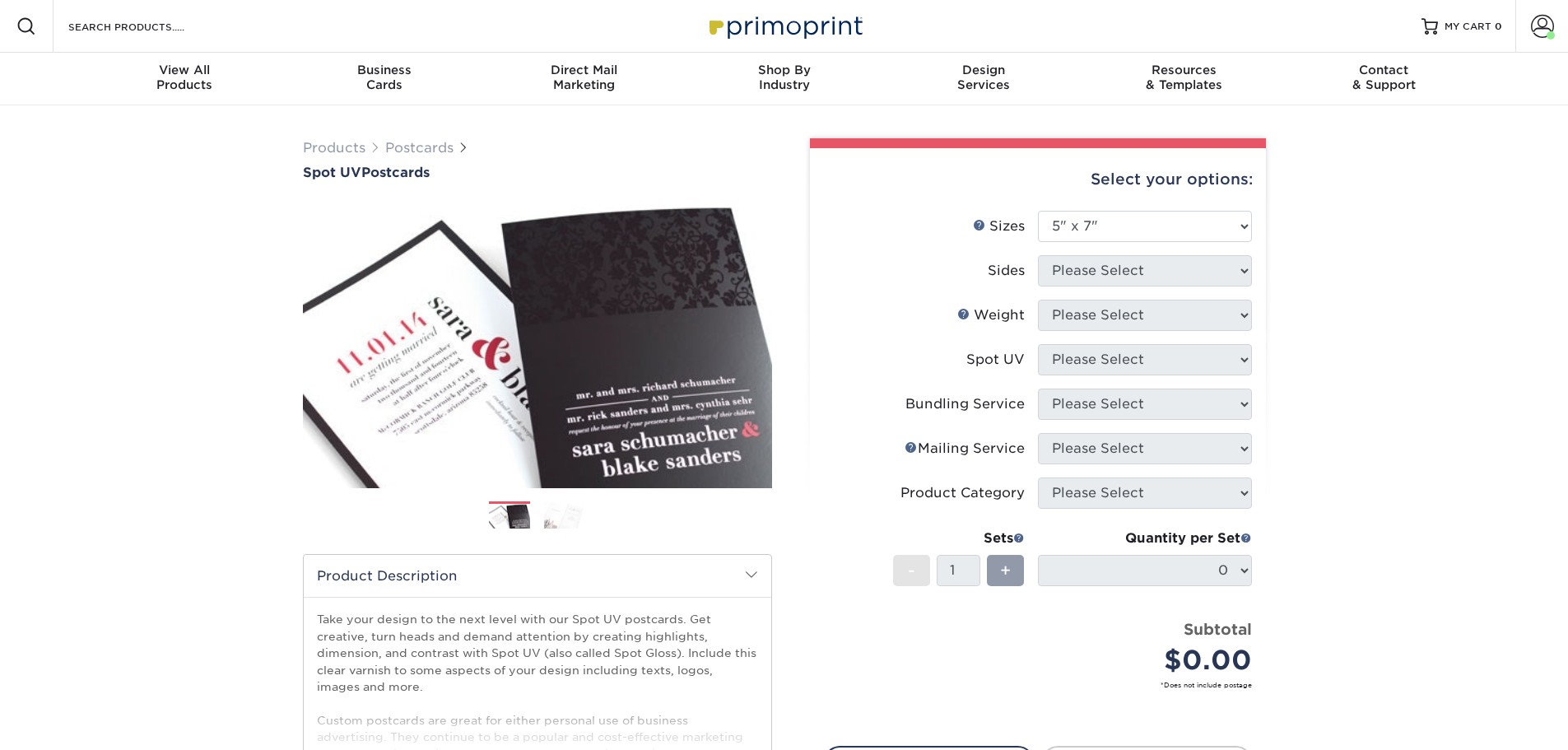
select select "5.00x7.00"
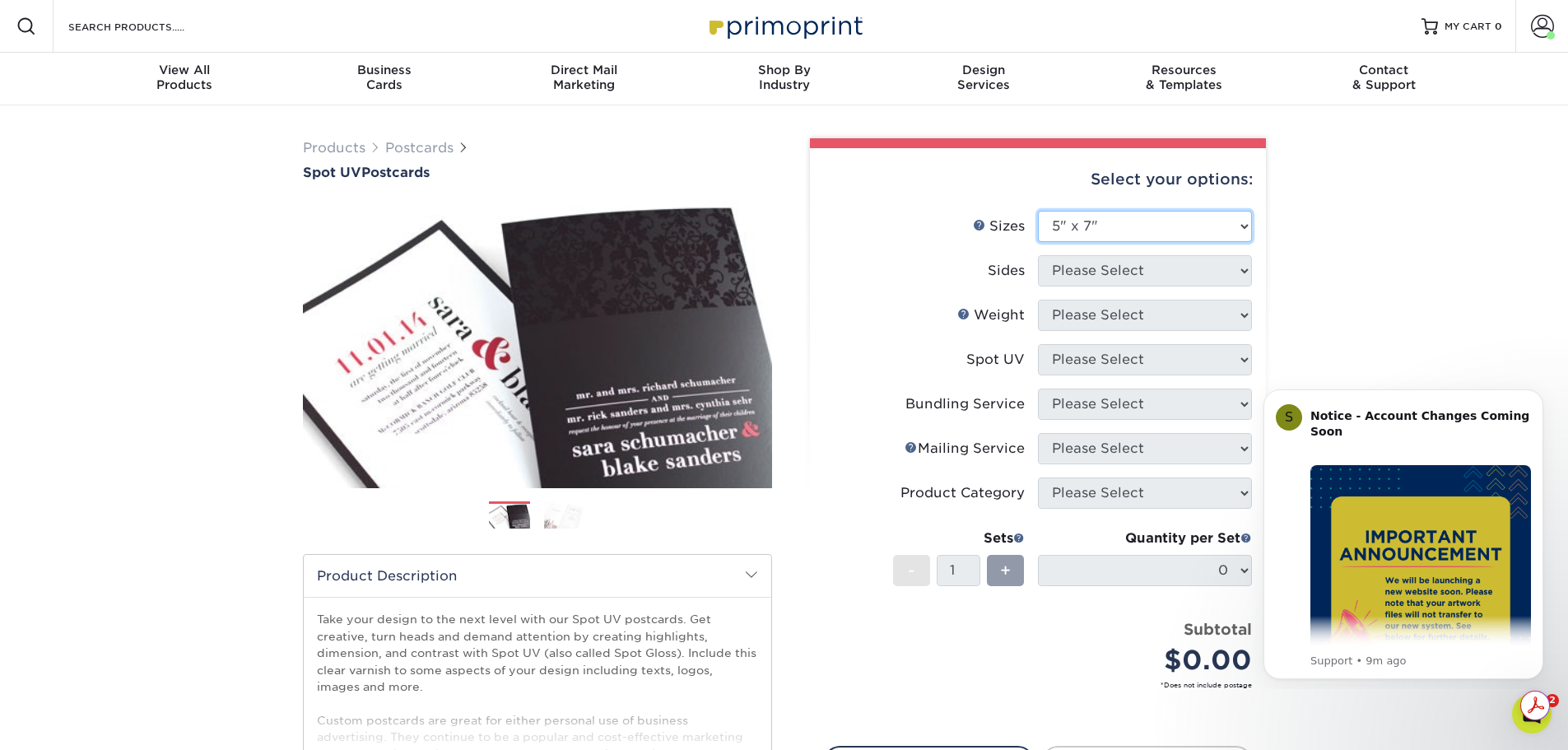
click at [1149, 226] on select "Please Select 1.5" x 7" 2" x 6" 2" x 8" 2.12" x 5.5" 2.75" x 4.25" 2.75" x 8.5"…" at bounding box center [1144, 226] width 214 height 31
click at [1148, 231] on select "Please Select 1.5" x 7" 2" x 6" 2" x 8" 2.12" x 5.5" 2.75" x 4.25" 2.75" x 8.5"…" at bounding box center [1144, 226] width 214 height 31
click at [1363, 282] on div "Products Postcards Spot UV Postcards Next" at bounding box center [784, 544] width 1568 height 879
click at [1546, 393] on button "Dismiss notification" at bounding box center [1537, 394] width 21 height 21
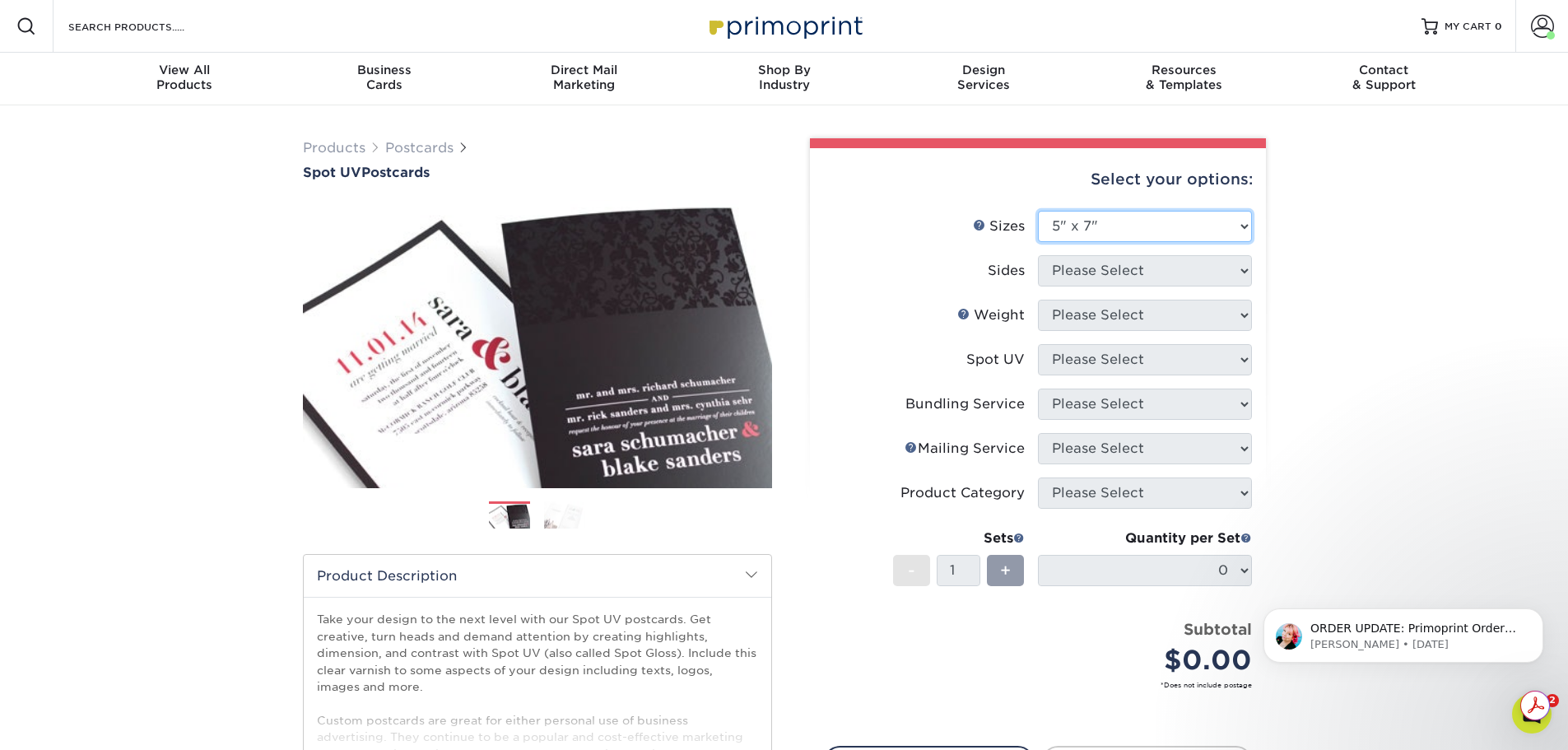
click at [1144, 223] on select "Please Select 1.5" x 7" 2" x 6" 2" x 8" 2.12" x 5.5" 2.75" x 4.25" 2.75" x 8.5"…" at bounding box center [1144, 226] width 214 height 31
click at [1145, 222] on select "Please Select 1.5" x 7" 2" x 6" 2" x 8" 2.12" x 5.5" 2.75" x 4.25" 2.75" x 8.5"…" at bounding box center [1144, 226] width 214 height 31
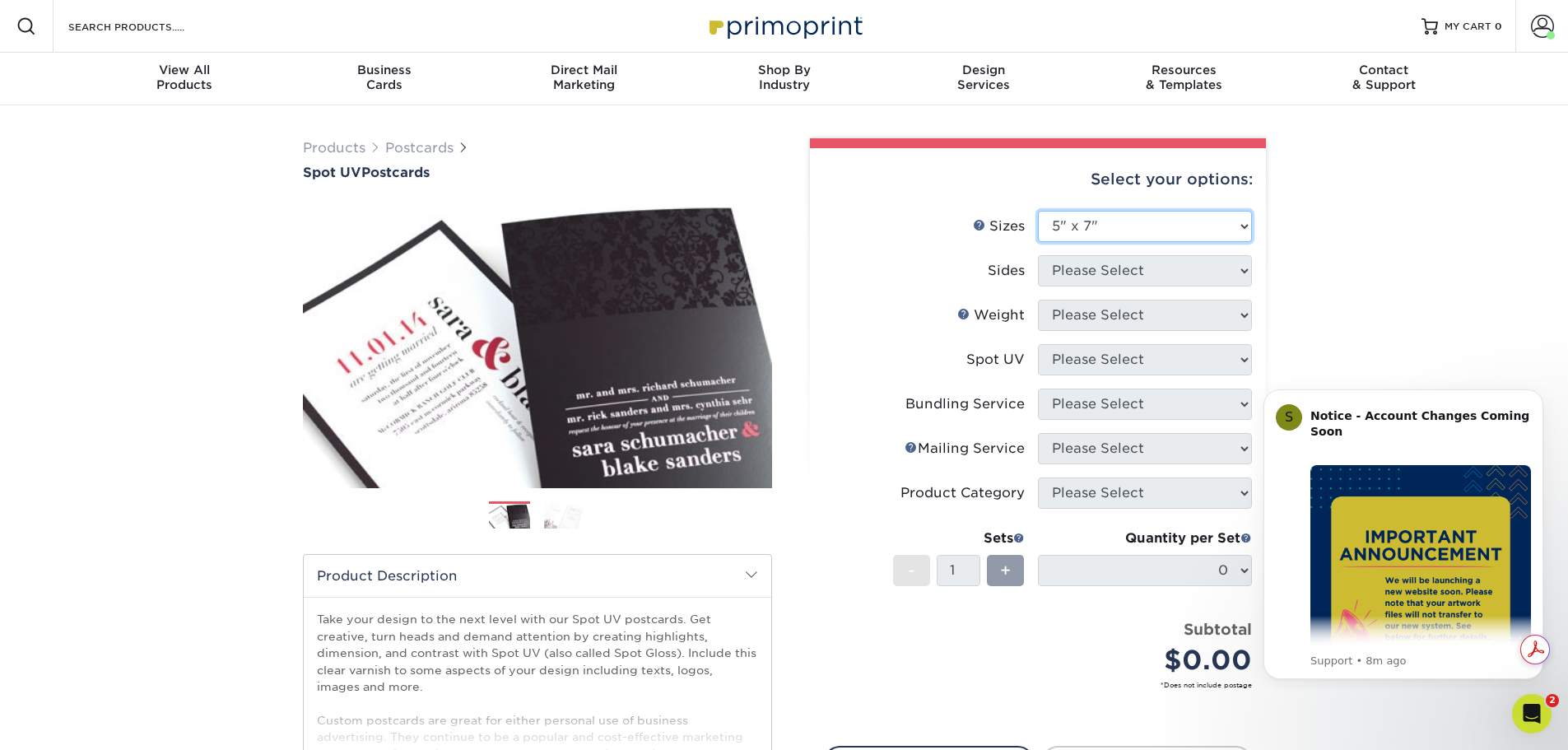
click at [1099, 229] on select "Please Select 1.5" x 7" 2" x 6" 2" x 8" 2.12" x 5.5" 2.75" x 4.25" 2.75" x 8.5"…" at bounding box center [1144, 226] width 214 height 31
select select "4.00x6.00"
click at [1037, 211] on select "Please Select 1.5" x 7" 2" x 6" 2" x 8" 2.12" x 5.5" 2.75" x 4.25" 2.75" x 8.5"…" at bounding box center [1144, 226] width 214 height 31
click at [1111, 271] on select "Please Select Print Both Sides Print Front Only" at bounding box center [1144, 270] width 214 height 31
select select "32d3c223-f82c-492b-b915-ba065a00862f"
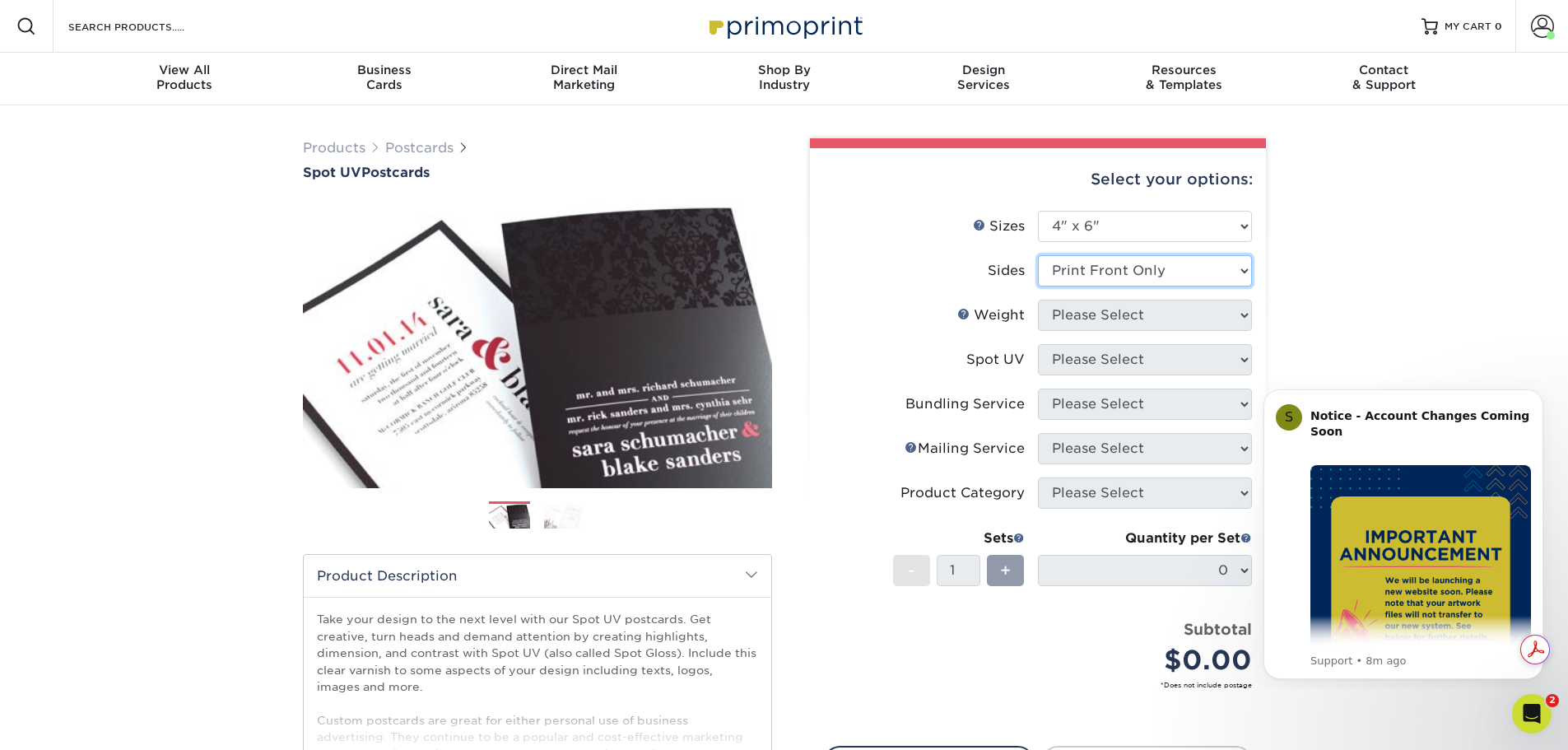
click at [1037, 255] on select "Please Select Print Both Sides Print Front Only" at bounding box center [1144, 270] width 214 height 31
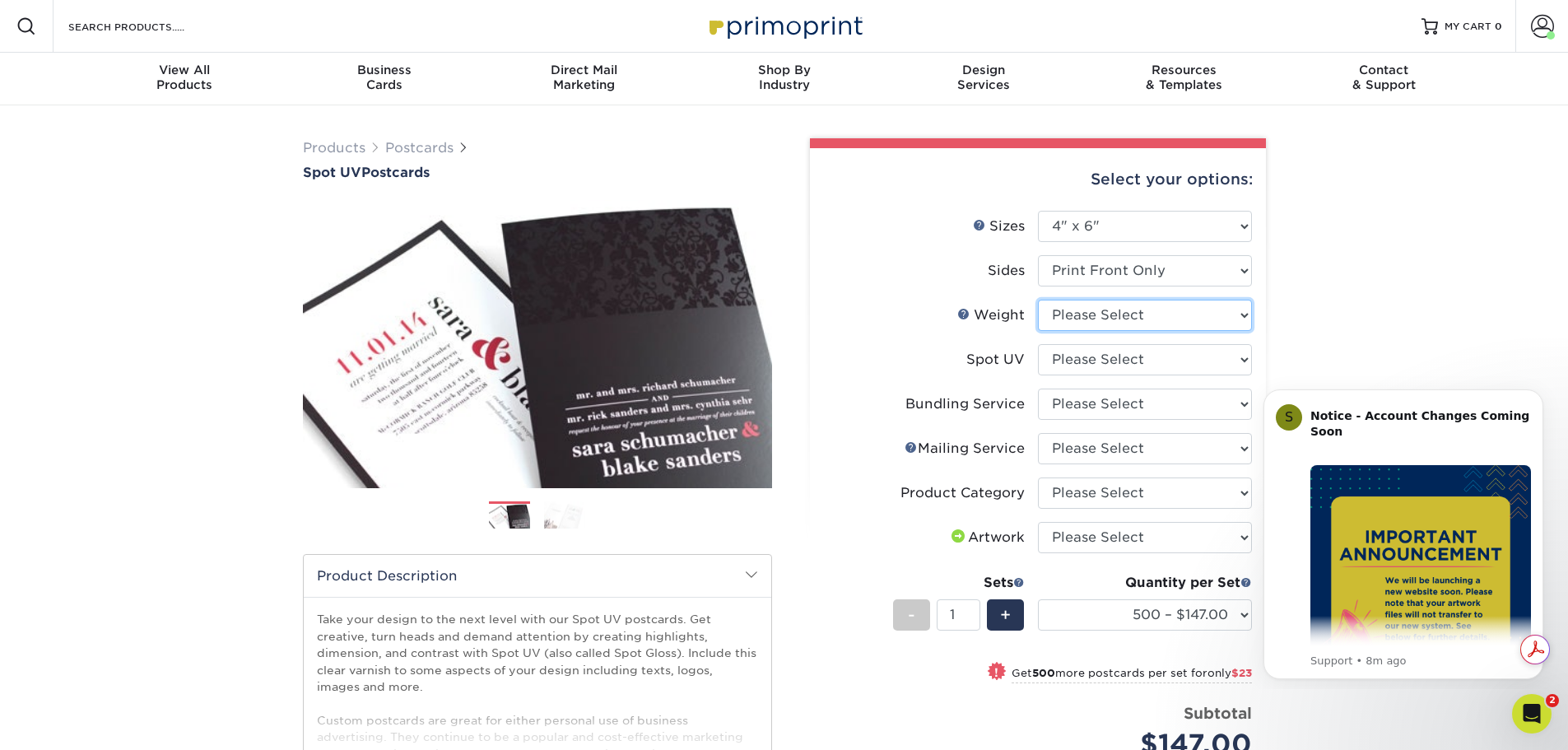
click at [1148, 314] on select "Please Select 16PT" at bounding box center [1144, 315] width 214 height 31
select select "16PT"
click at [1037, 300] on select "Please Select 16PT" at bounding box center [1144, 315] width 214 height 31
click at [1141, 352] on select "Please Select Front Only" at bounding box center [1144, 359] width 214 height 31
select select "1"
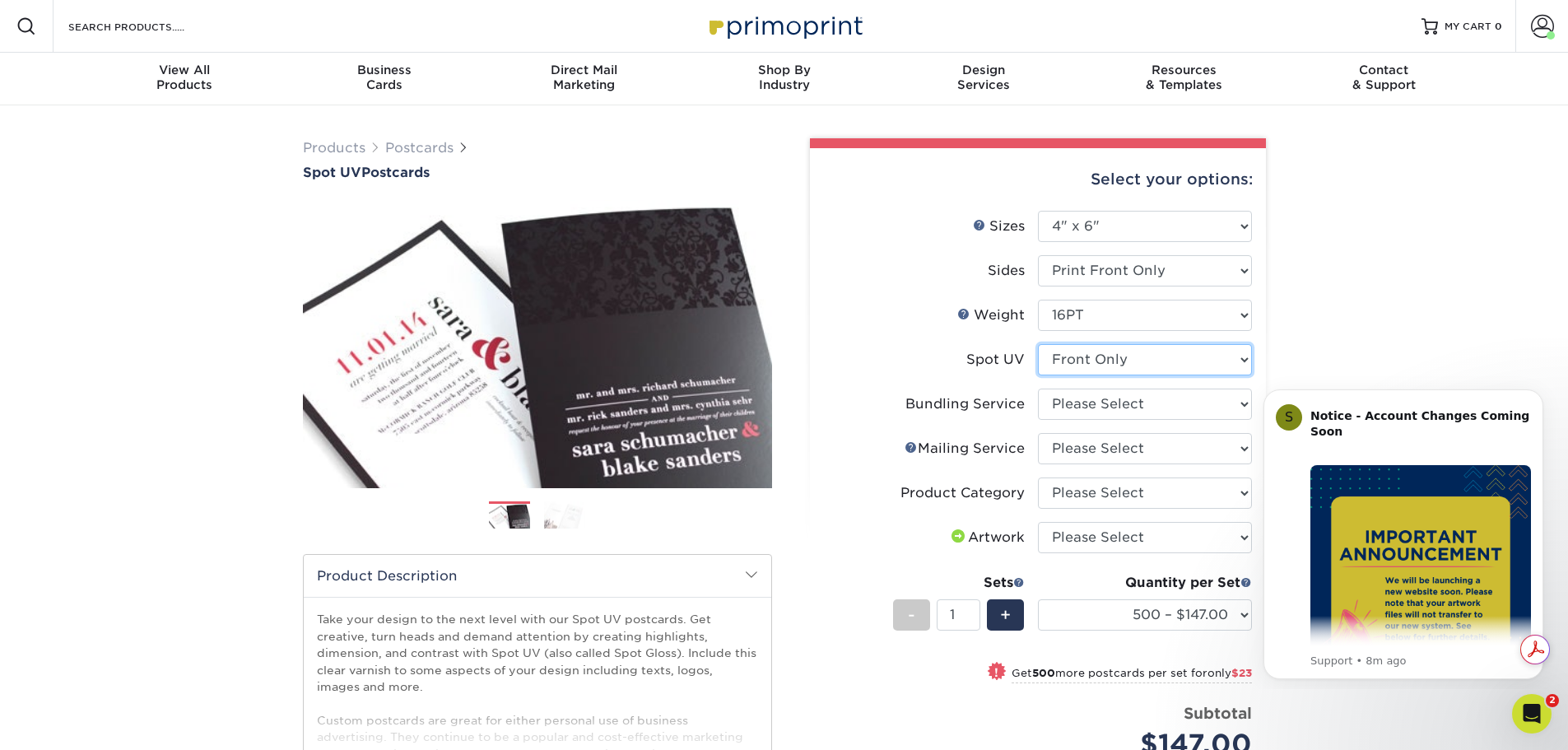
click at [1037, 344] on select "Please Select Front Only" at bounding box center [1144, 359] width 214 height 31
click at [1114, 408] on select "Please Select No Bundling Services Yes, Bundles of 50 (+2 Days) Yes, Bundles of…" at bounding box center [1144, 404] width 214 height 31
select select "58689abb-25c0-461c-a4c3-a80b627d6649"
click at [1037, 389] on select "Please Select No Bundling Services Yes, Bundles of 50 (+2 Days) Yes, Bundles of…" at bounding box center [1144, 404] width 214 height 31
click at [1139, 457] on select "Please Select No Direct Mailing Service No, I will mail/stamp/imprint Direct Ma…" at bounding box center [1144, 448] width 214 height 31
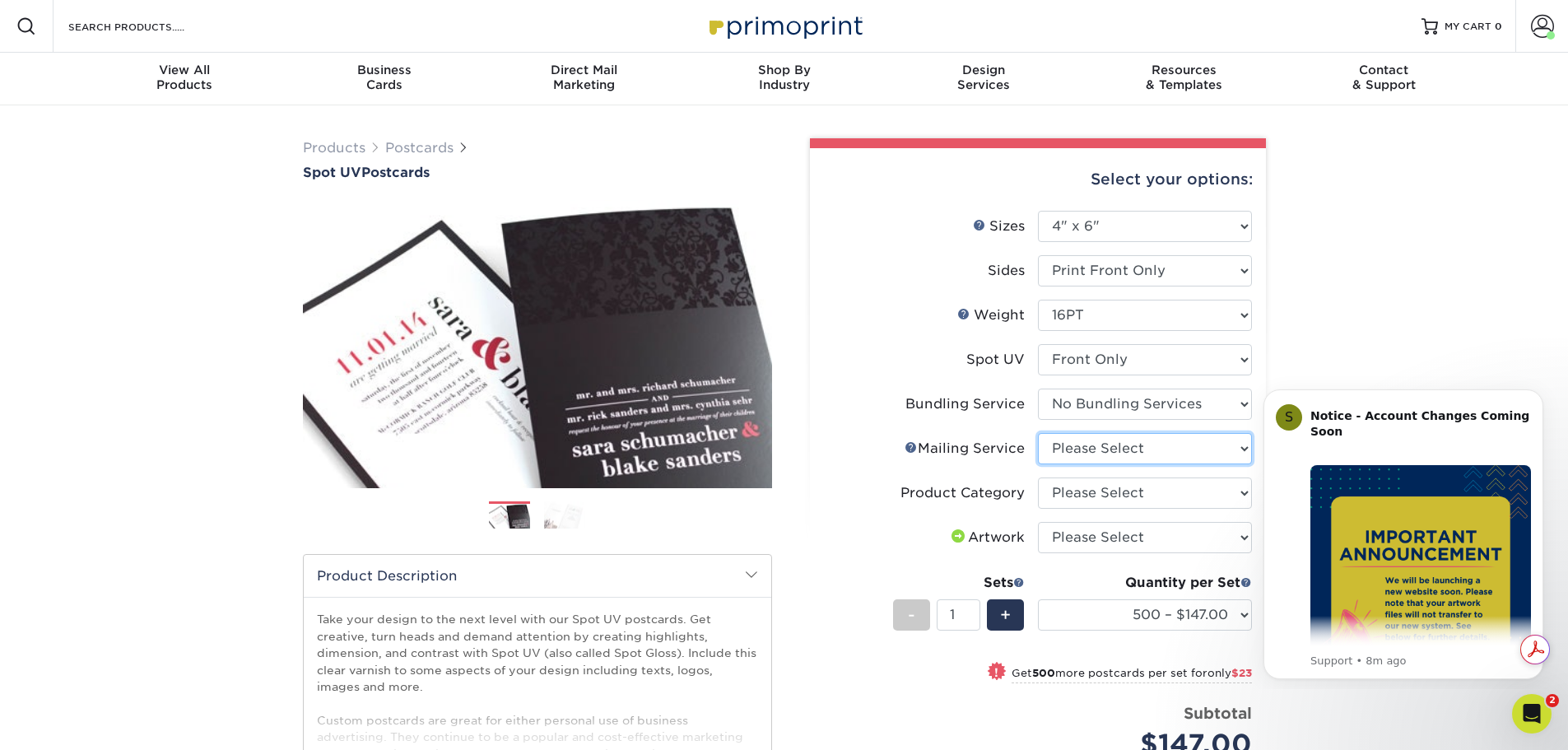
select select "3e5e9bdd-d78a-4c28-a41d-fe1407925ca6"
click at [1037, 433] on select "Please Select No Direct Mailing Service No, I will mail/stamp/imprint Direct Ma…" at bounding box center [1144, 448] width 214 height 31
click at [1126, 499] on select "Please Select Postcards" at bounding box center [1144, 493] width 214 height 31
select select "9b7272e0-d6c8-4c3c-8e97-d3a1bcdab858"
click at [1037, 478] on select "Please Select Postcards" at bounding box center [1144, 493] width 214 height 31
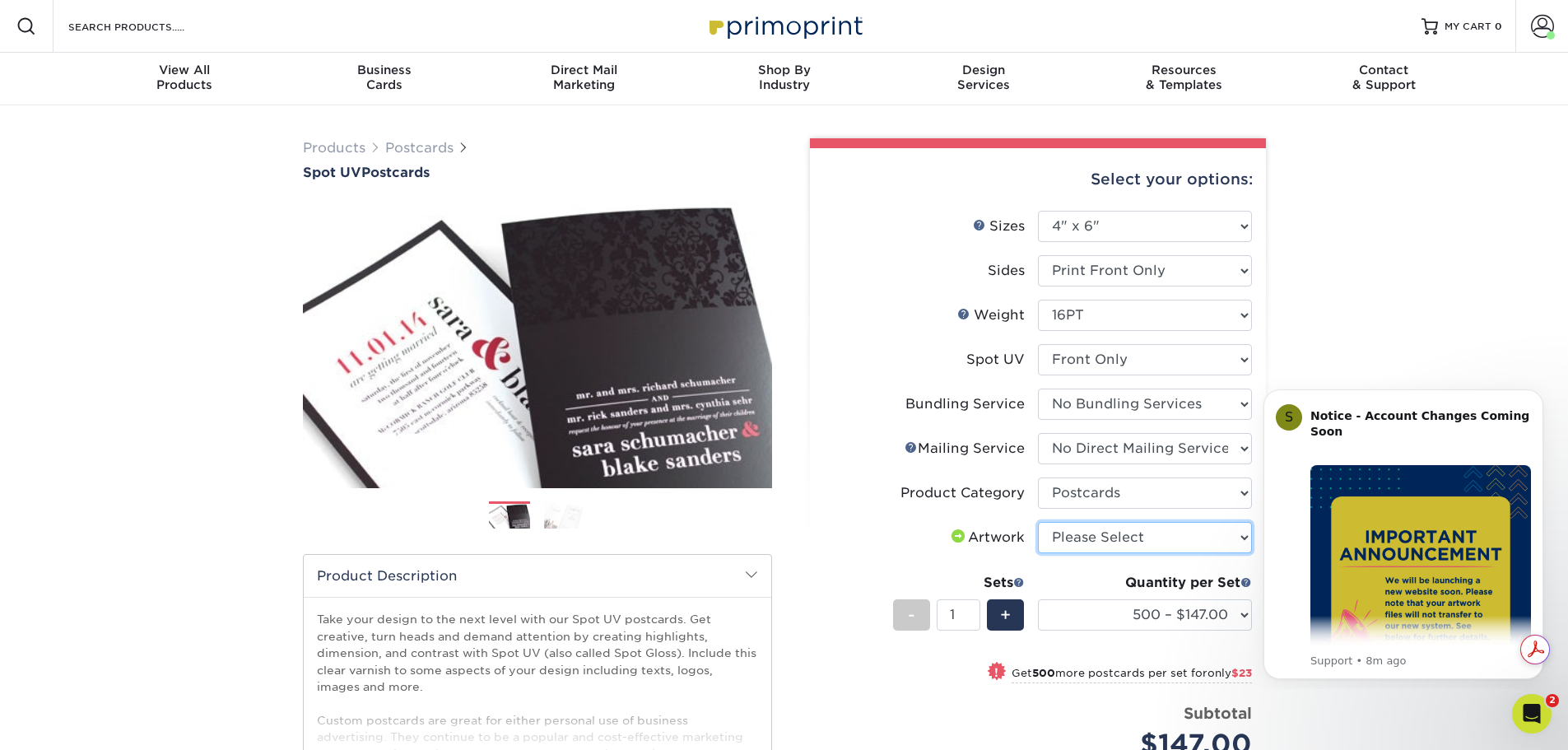
click at [1116, 537] on select "Please Select I will upload files I need a design - $150" at bounding box center [1144, 537] width 214 height 31
select select "upload"
click at [1037, 522] on select "Please Select I will upload files I need a design - $150" at bounding box center [1144, 537] width 214 height 31
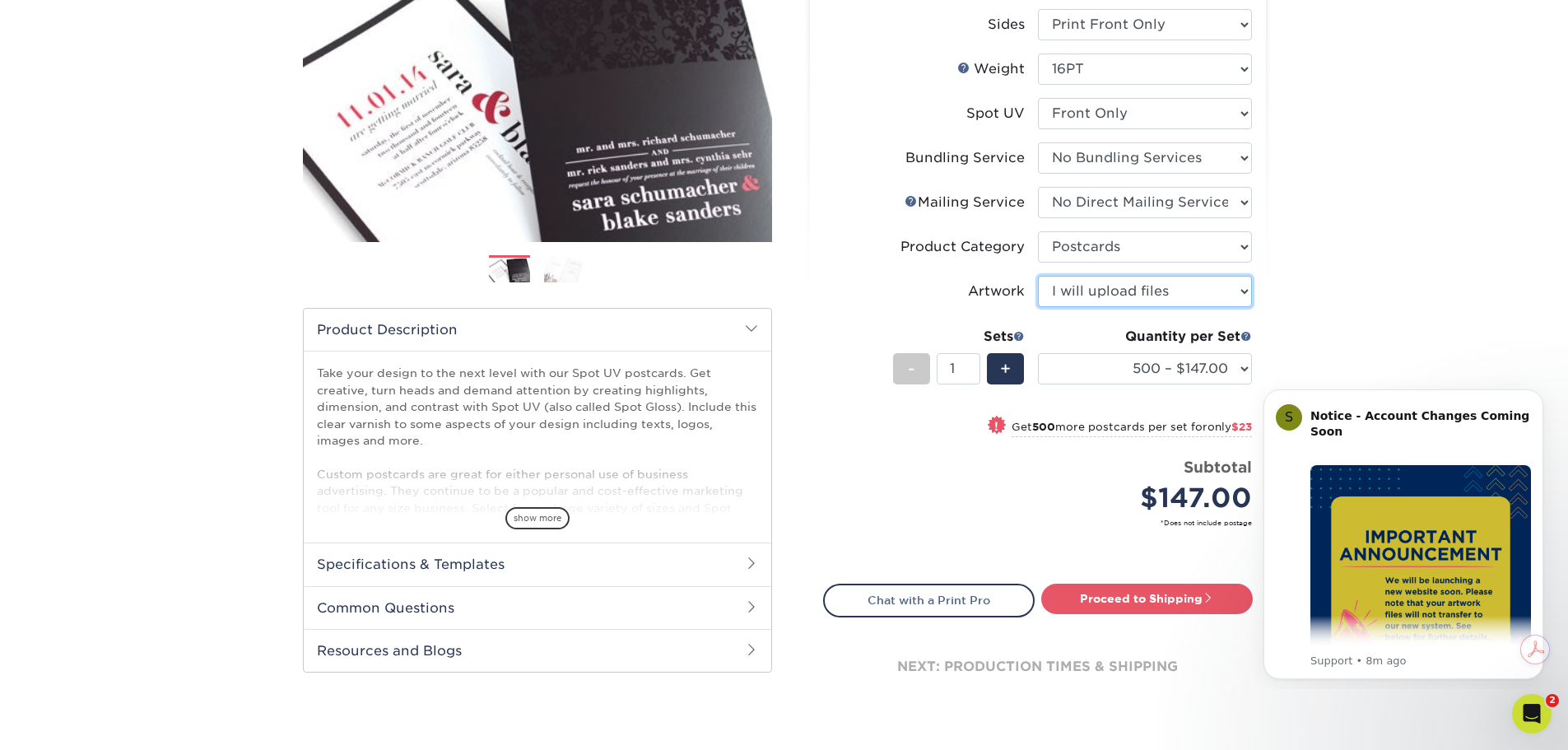
scroll to position [247, 0]
click at [1095, 363] on select "500 – $147.00 1000 – $170.00 2500 – $297.00 5000 – $388.00 10000 – $771.00 1500…" at bounding box center [1144, 367] width 214 height 31
click at [1535, 398] on icon "Dismiss notification" at bounding box center [1538, 393] width 9 height 9
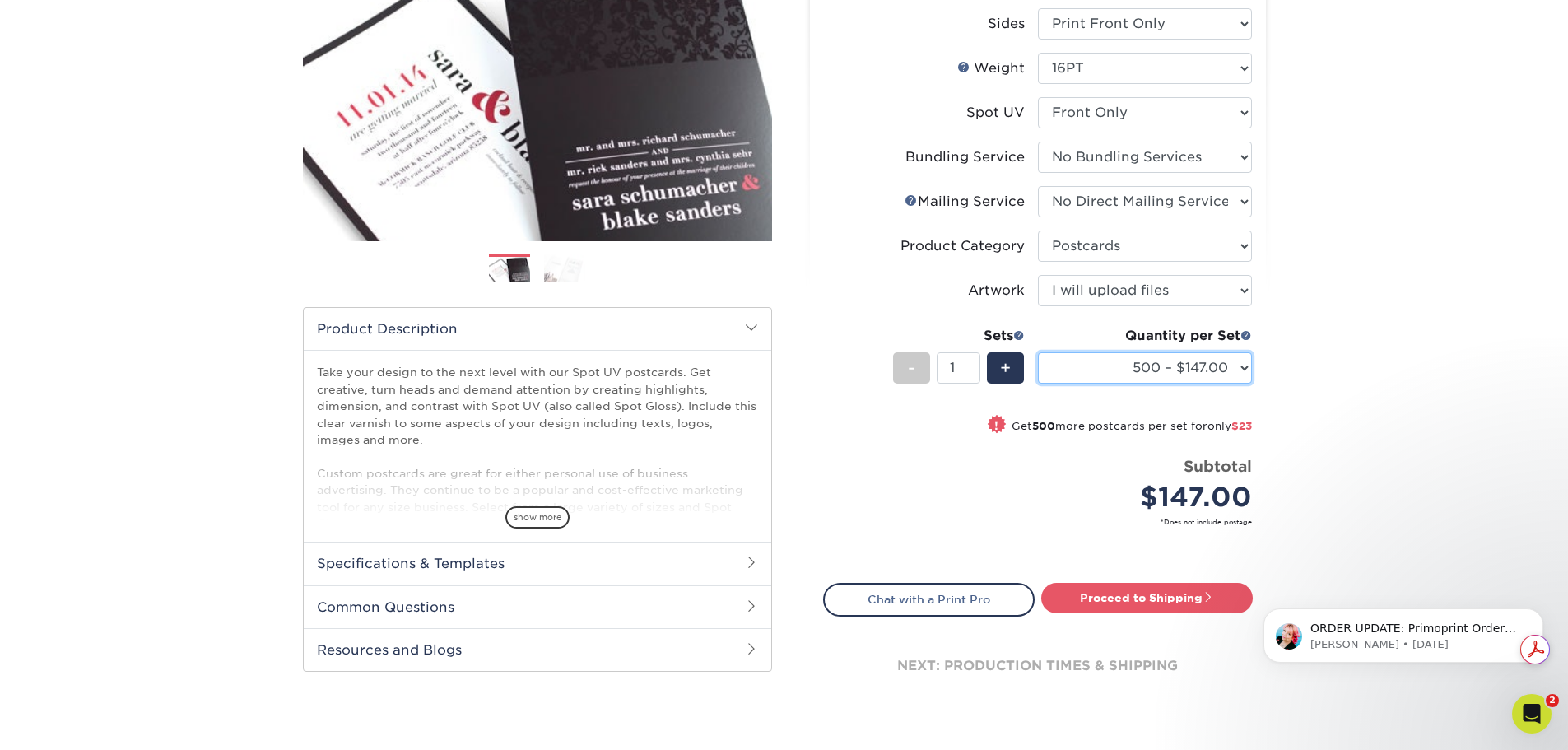
click at [1065, 375] on select "500 – $147.00 1000 – $170.00 2500 – $297.00 5000 – $388.00 10000 – $771.00 1500…" at bounding box center [1144, 367] width 214 height 31
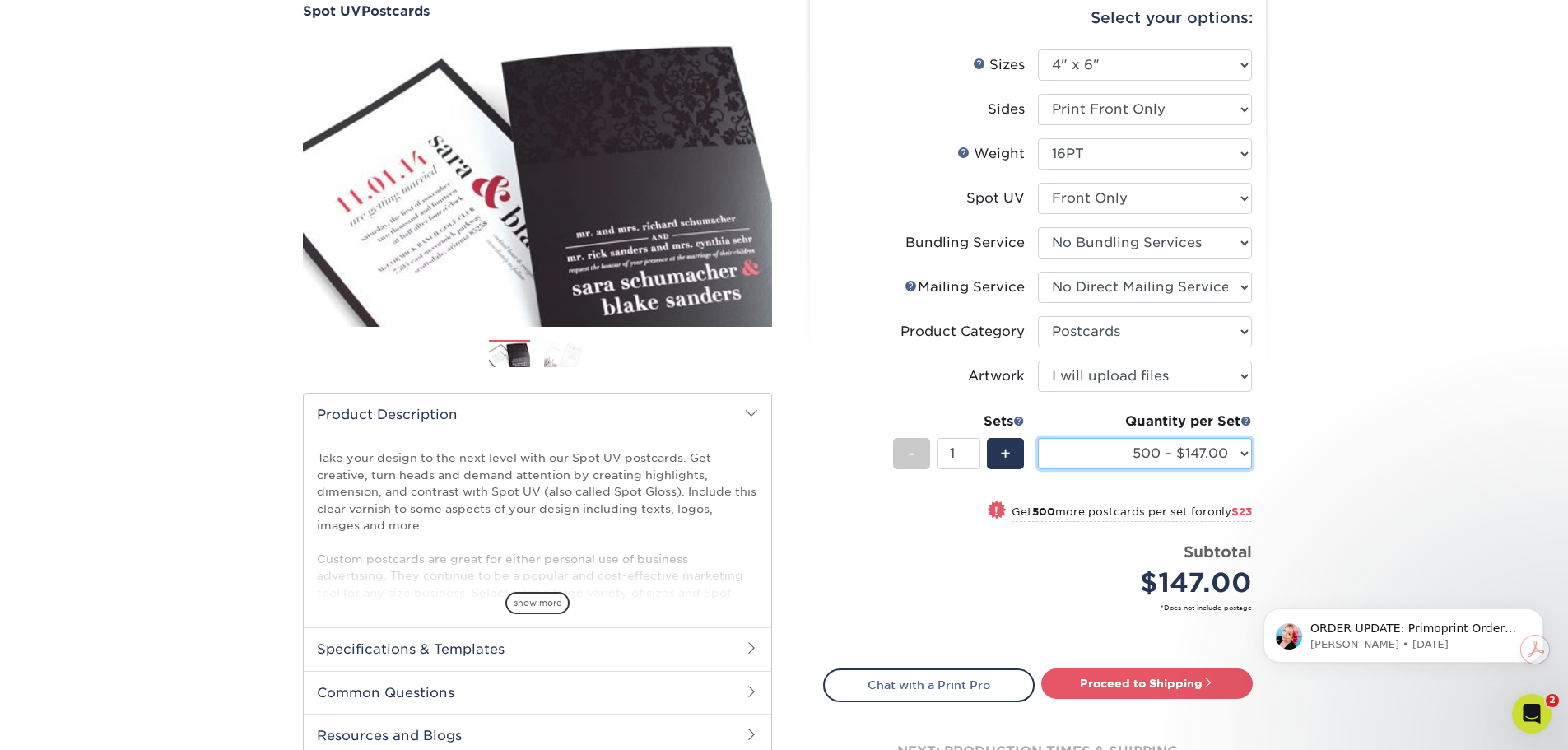
scroll to position [165, 0]
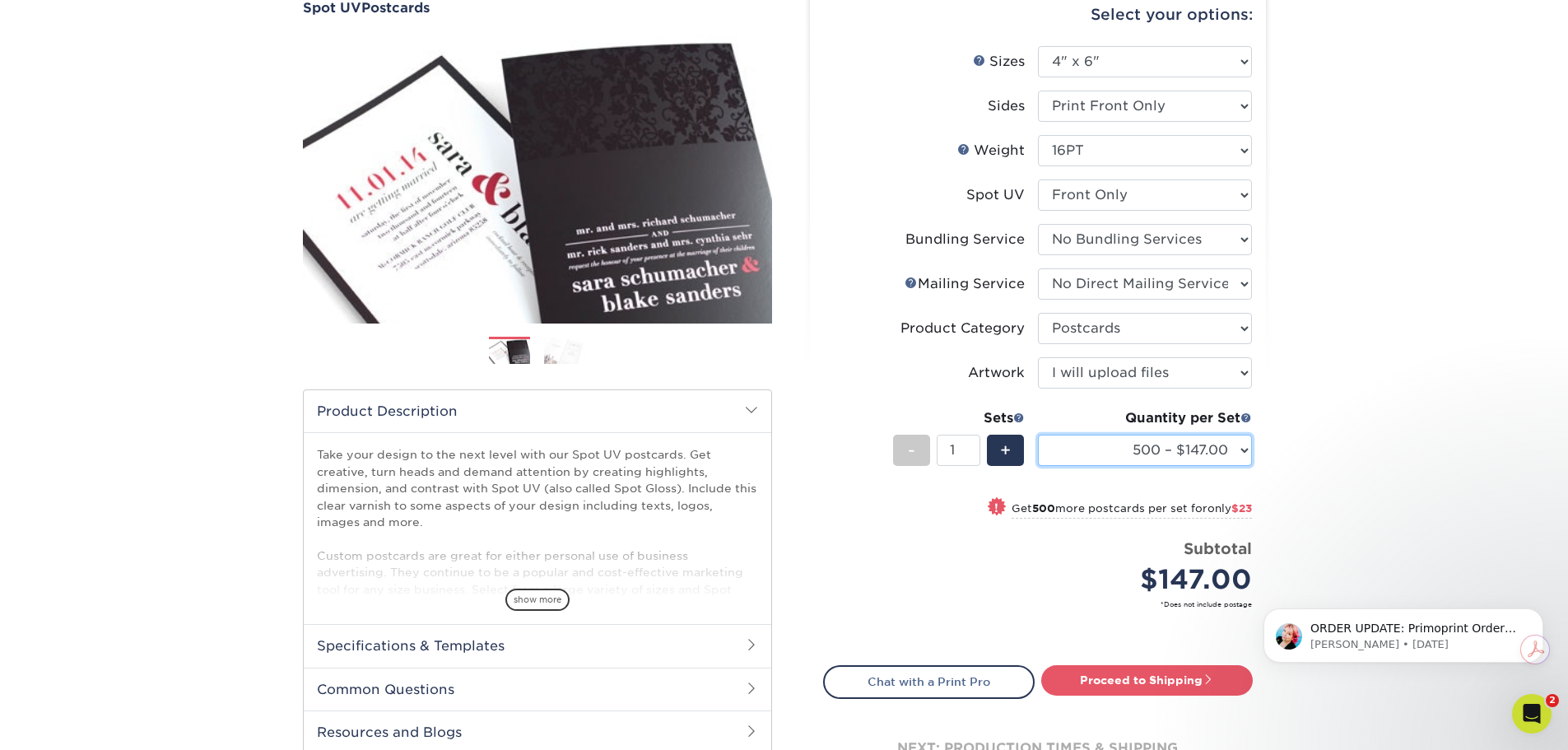
click at [1134, 450] on select "500 – $147.00 1000 – $170.00 2500 – $297.00 5000 – $388.00 10000 – $771.00 1500…" at bounding box center [1144, 450] width 214 height 31
click at [1037, 435] on select "500 – $147.00 1000 – $170.00 2500 – $297.00 5000 – $388.00 10000 – $771.00 1500…" at bounding box center [1144, 450] width 214 height 31
click at [1096, 453] on select "500 – $147.00 1000 – $170.00 2500 – $297.00 5000 – $388.00 10000 – $771.00 1500…" at bounding box center [1144, 450] width 214 height 31
click at [1037, 435] on select "500 – $147.00 1000 – $170.00 2500 – $297.00 5000 – $388.00 10000 – $771.00 1500…" at bounding box center [1144, 450] width 214 height 31
click at [1103, 449] on select "500 – $147.00 1000 – $170.00 2500 – $297.00 5000 – $388.00 10000 – $771.00 1500…" at bounding box center [1144, 450] width 214 height 31
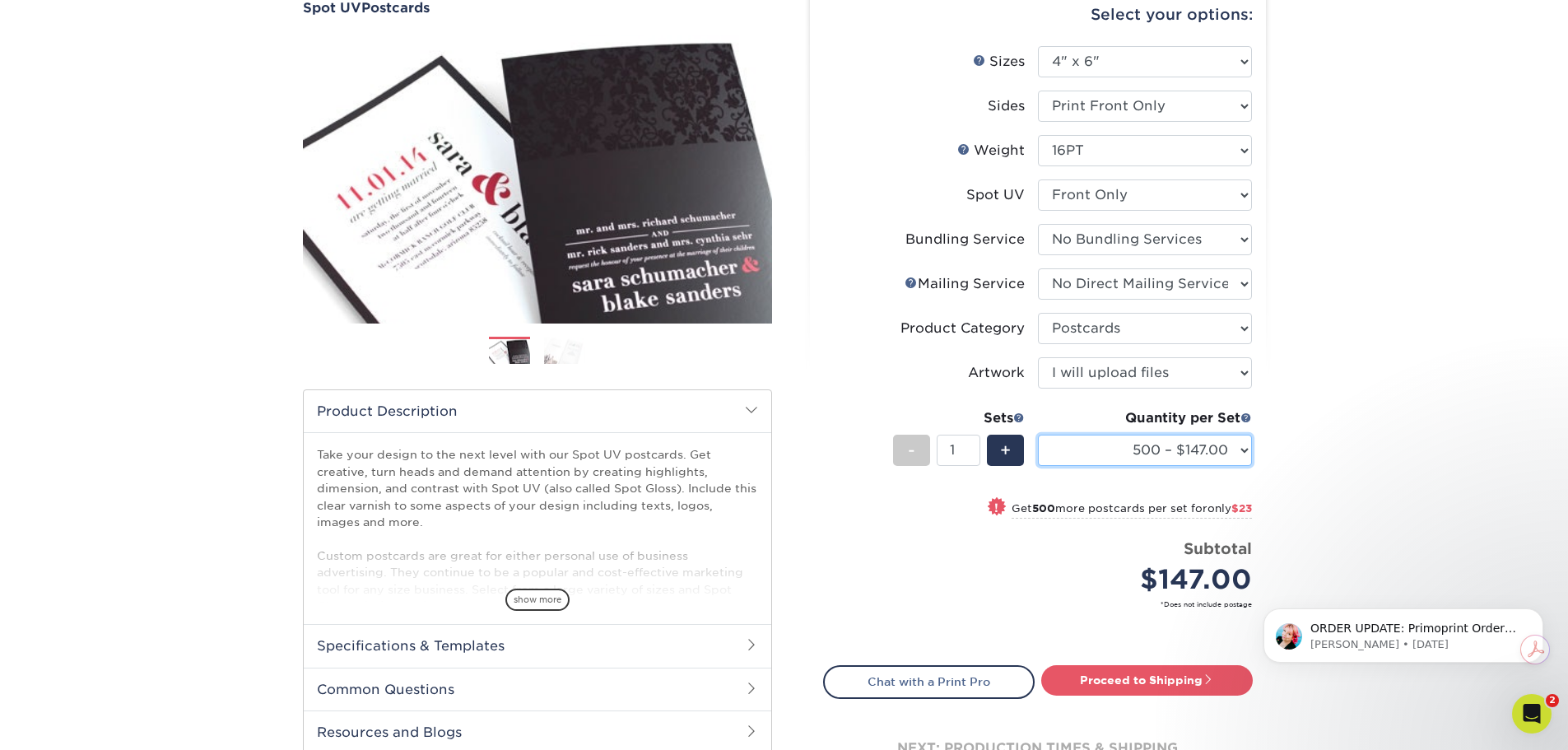
select select "1000 – $170.00"
click at [1037, 435] on select "500 – $147.00 1000 – $170.00 2500 – $297.00 5000 – $388.00 10000 – $771.00 1500…" at bounding box center [1144, 450] width 214 height 31
click at [1304, 431] on div "Products Postcards Spot UV Postcards Next" at bounding box center [784, 399] width 1568 height 916
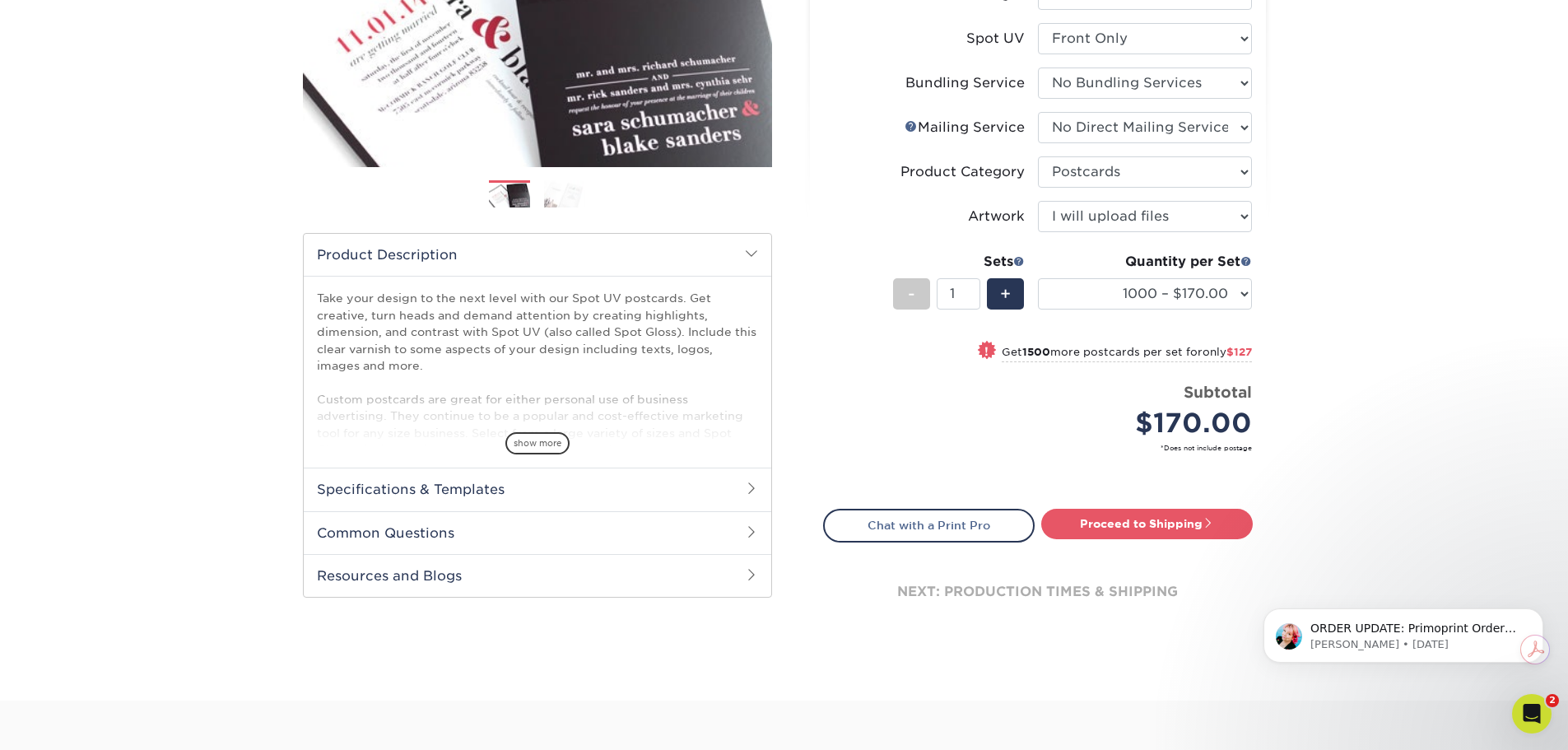
scroll to position [329, 0]
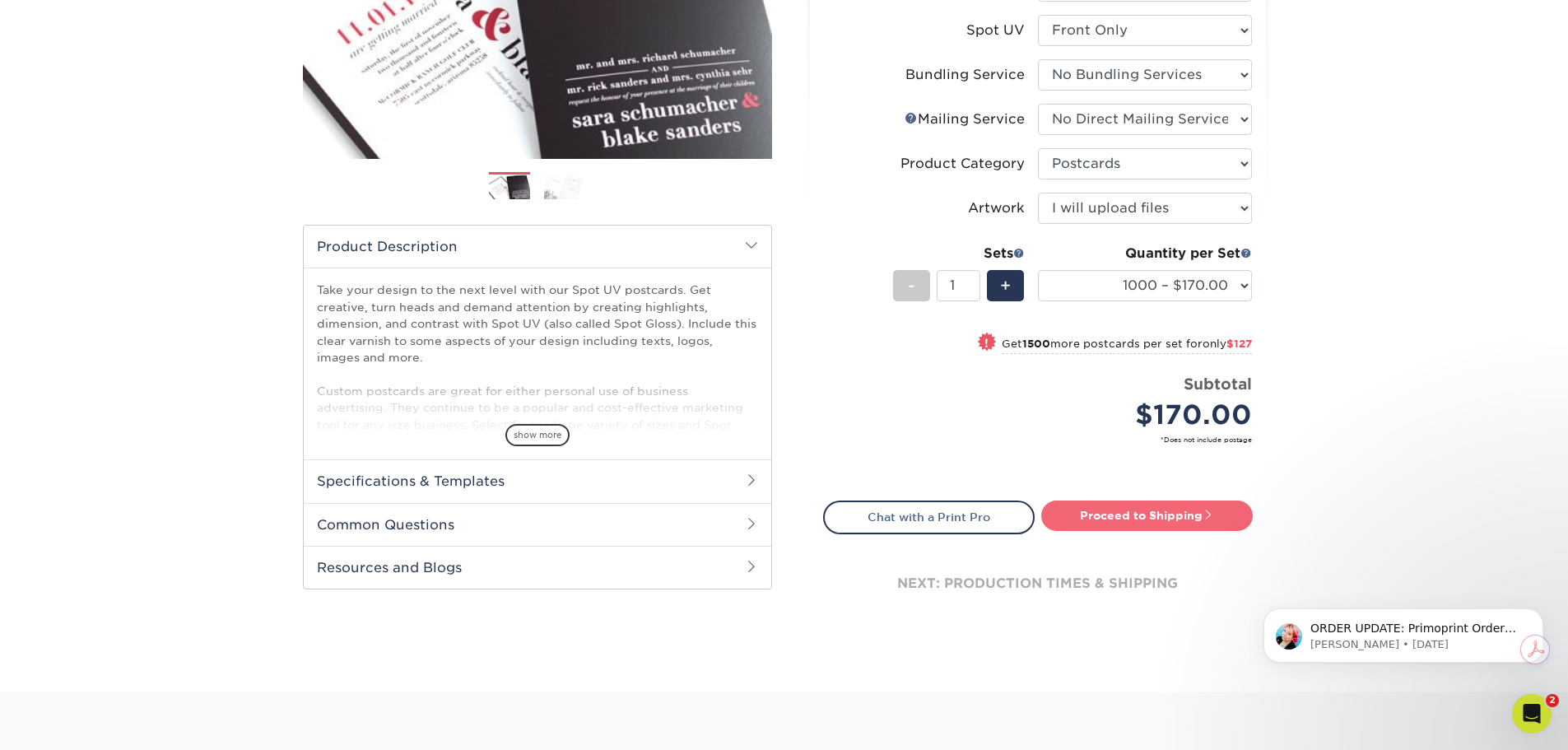
click at [1130, 520] on link "Proceed to Shipping" at bounding box center [1147, 516] width 212 height 30
type input "Set 1"
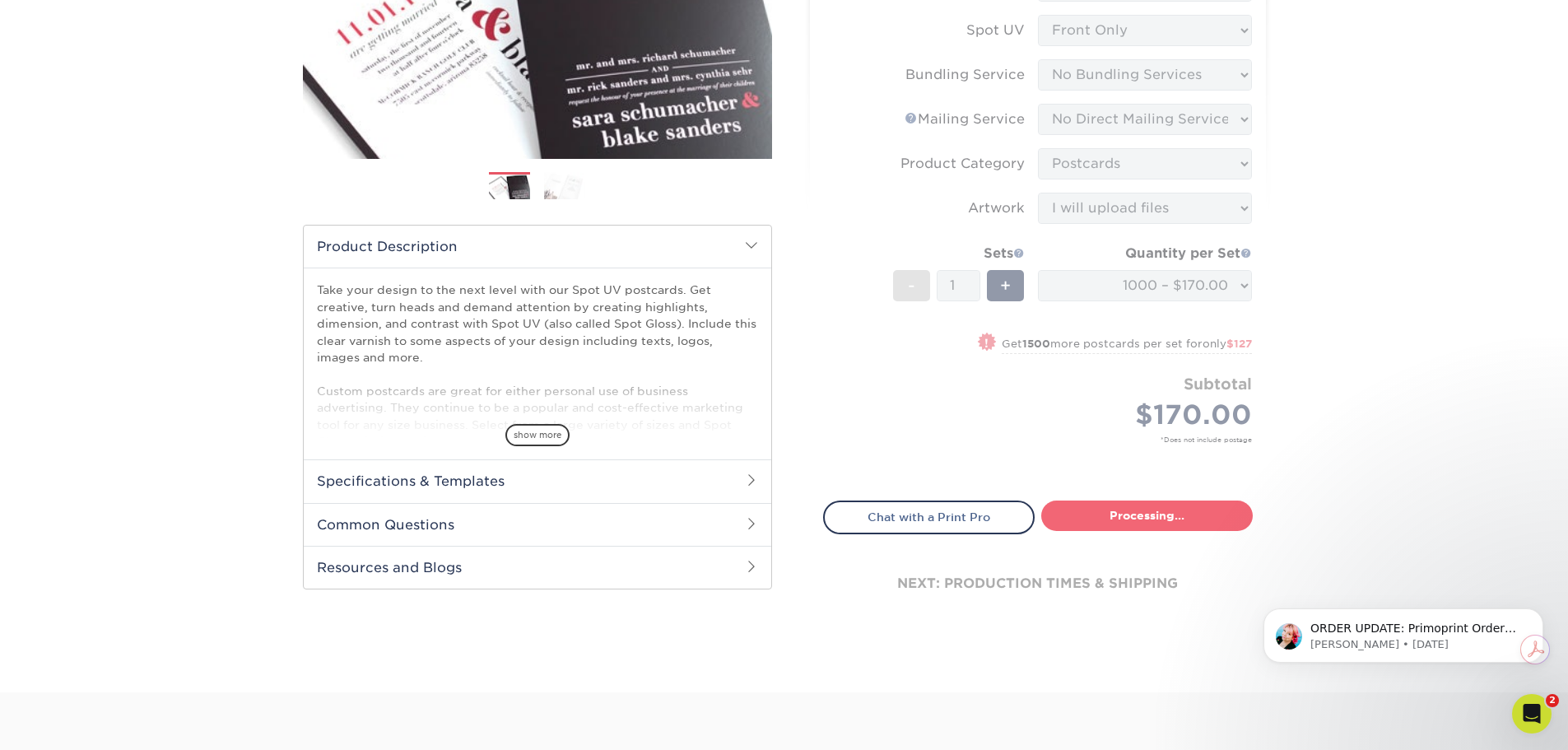
select select "52451e54-3550-4d32-b9de-c34577a49852"
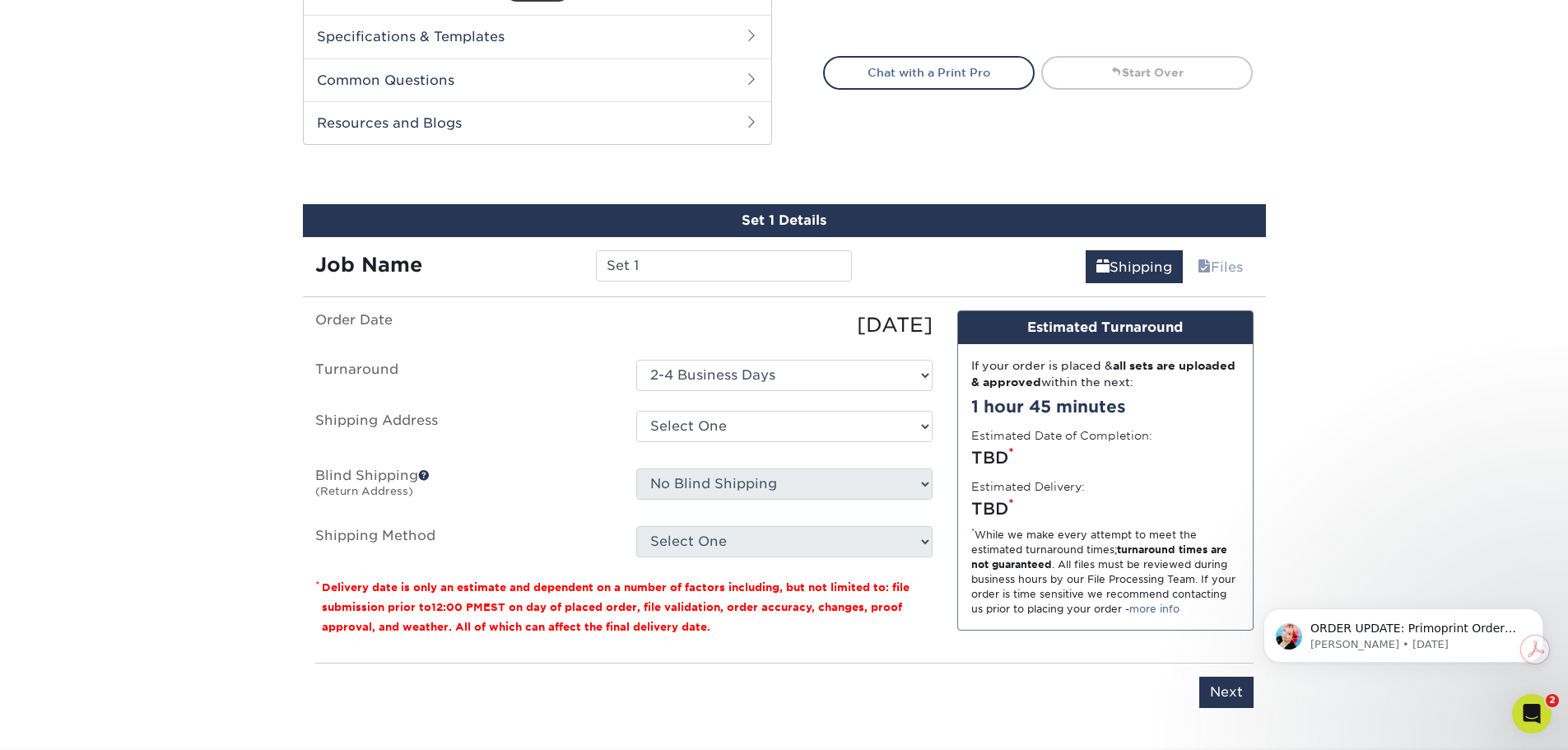
scroll to position [875, 0]
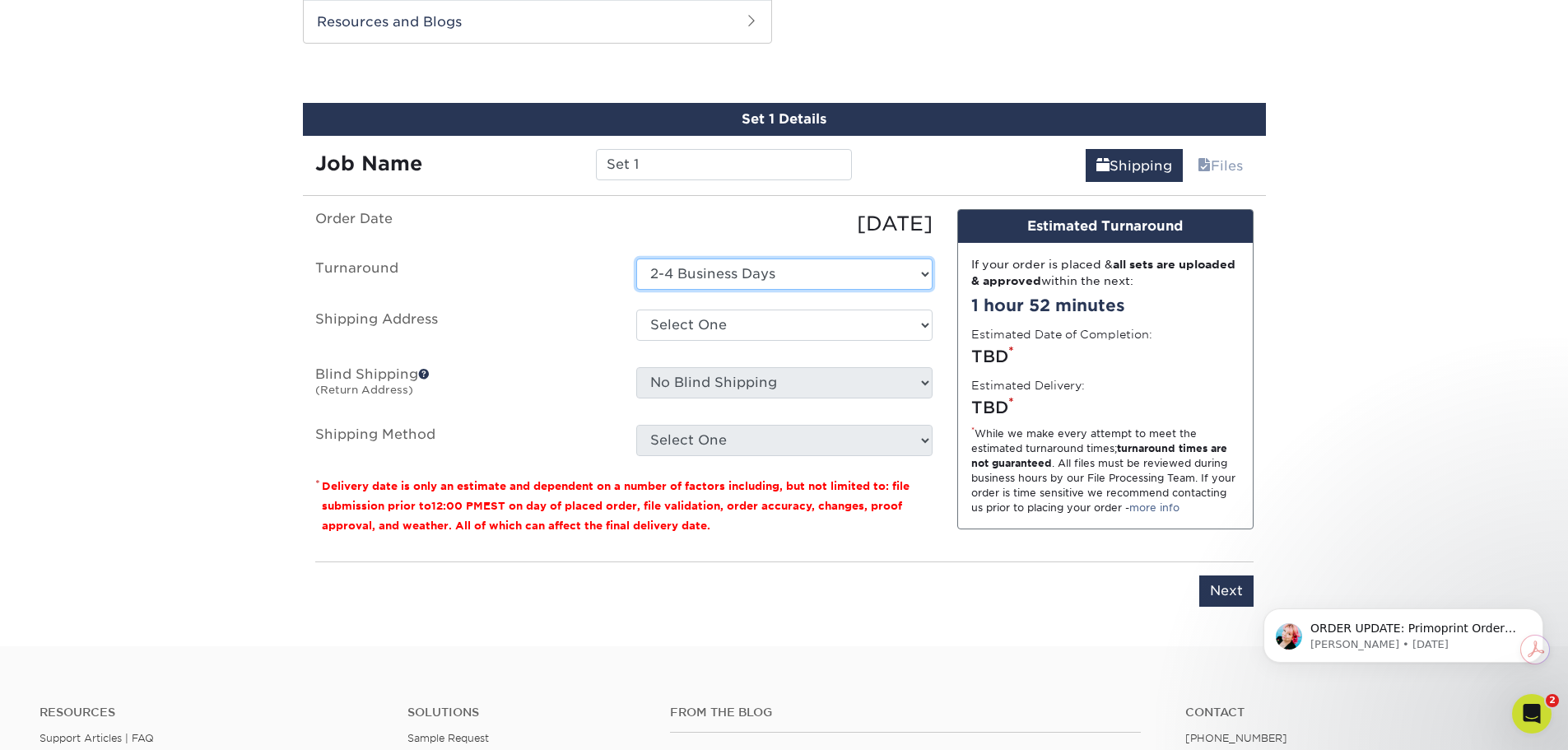
click at [794, 280] on select "Select One 2-4 Business Days" at bounding box center [784, 274] width 296 height 31
click at [754, 318] on select "Select One M&F M&F SA LLC + Add New Address" at bounding box center [784, 325] width 296 height 31
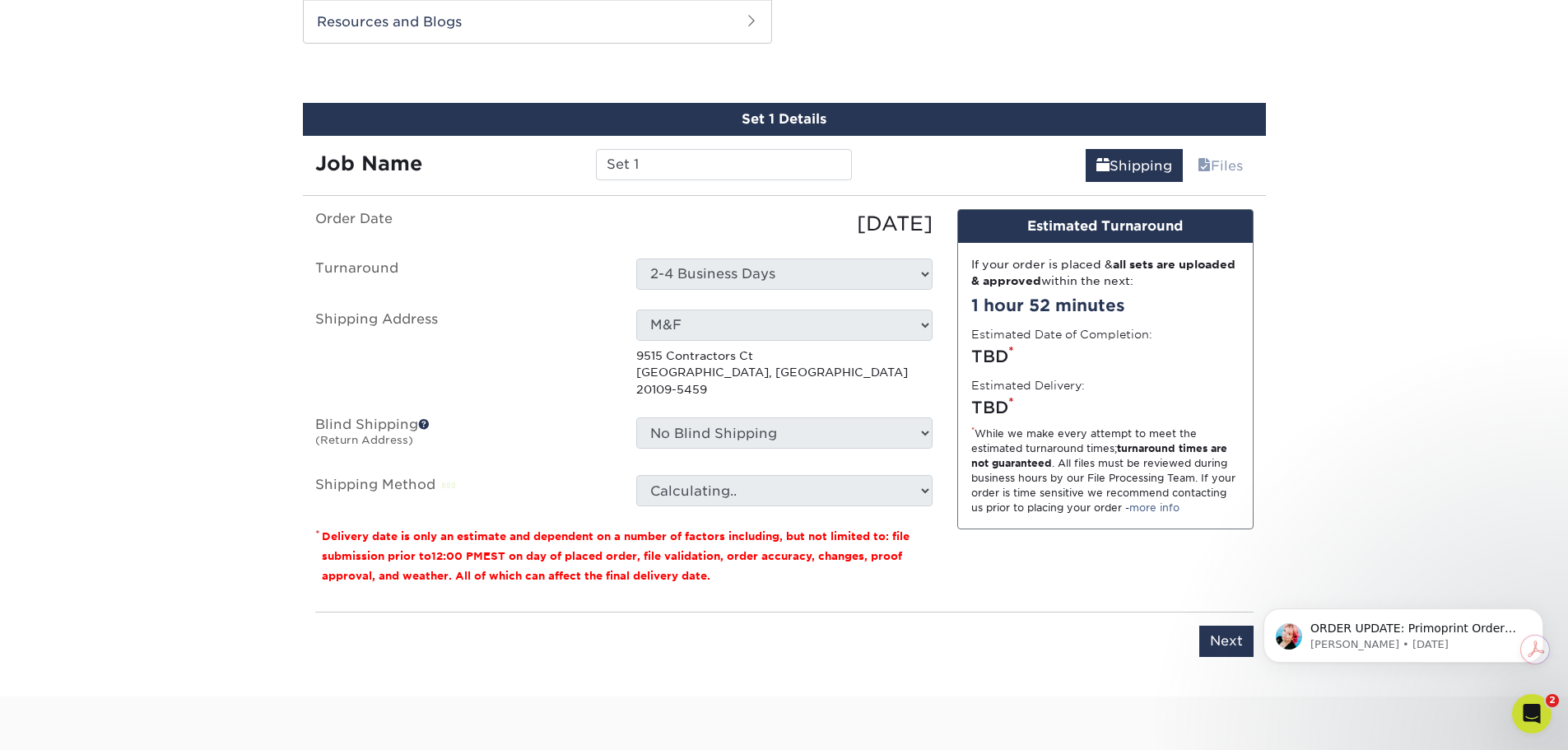
click at [916, 329] on select "Select One M&F M&F SA LLC + Add New Address" at bounding box center [784, 325] width 296 height 31
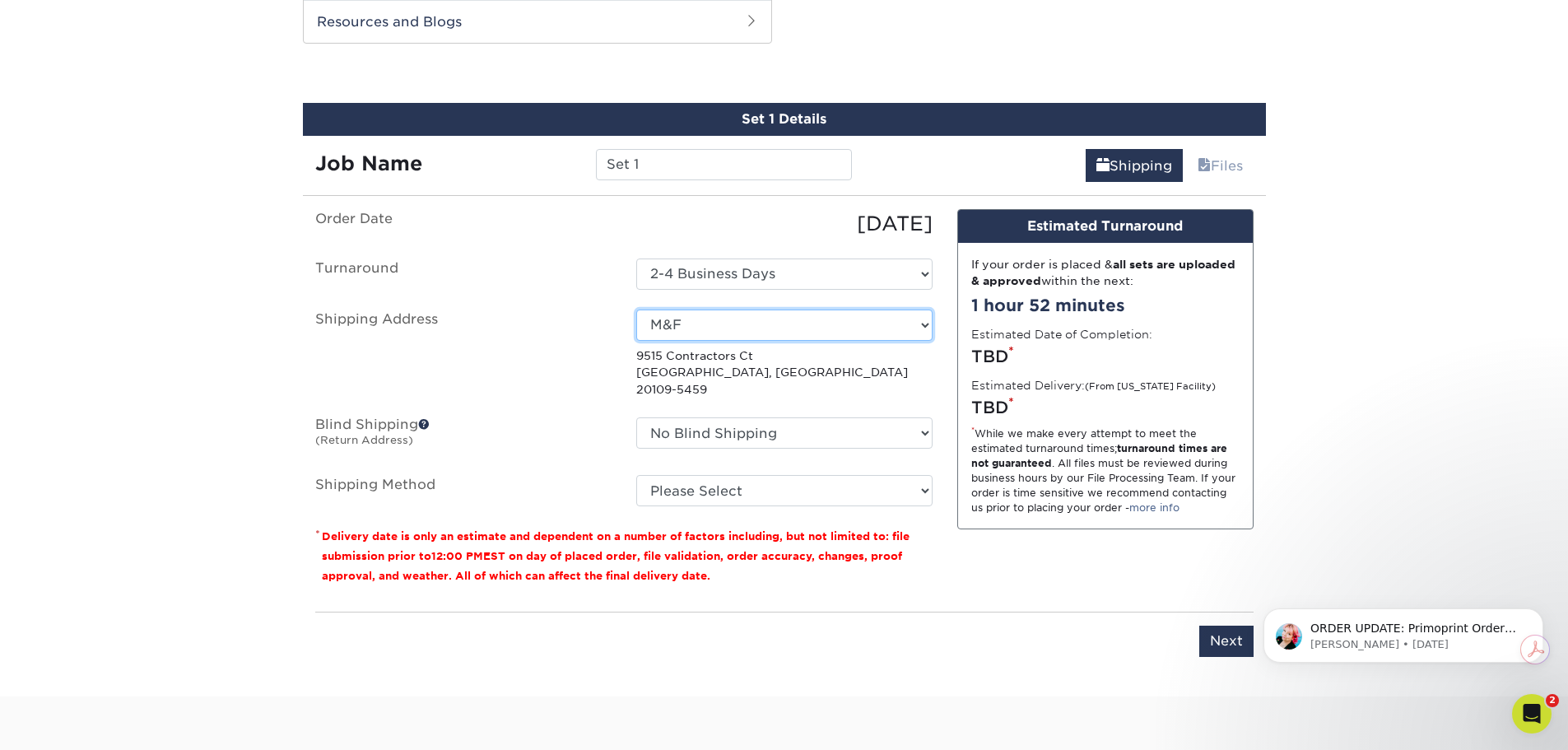
click at [822, 330] on select "Select One M&F M&F SA LLC + Add New Address" at bounding box center [784, 325] width 296 height 31
select select "246063"
click at [795, 475] on select "Please Select Ground Shipping (+$18.82) 3 Day Shipping Service (+$27.42) 2 Day …" at bounding box center [784, 490] width 296 height 31
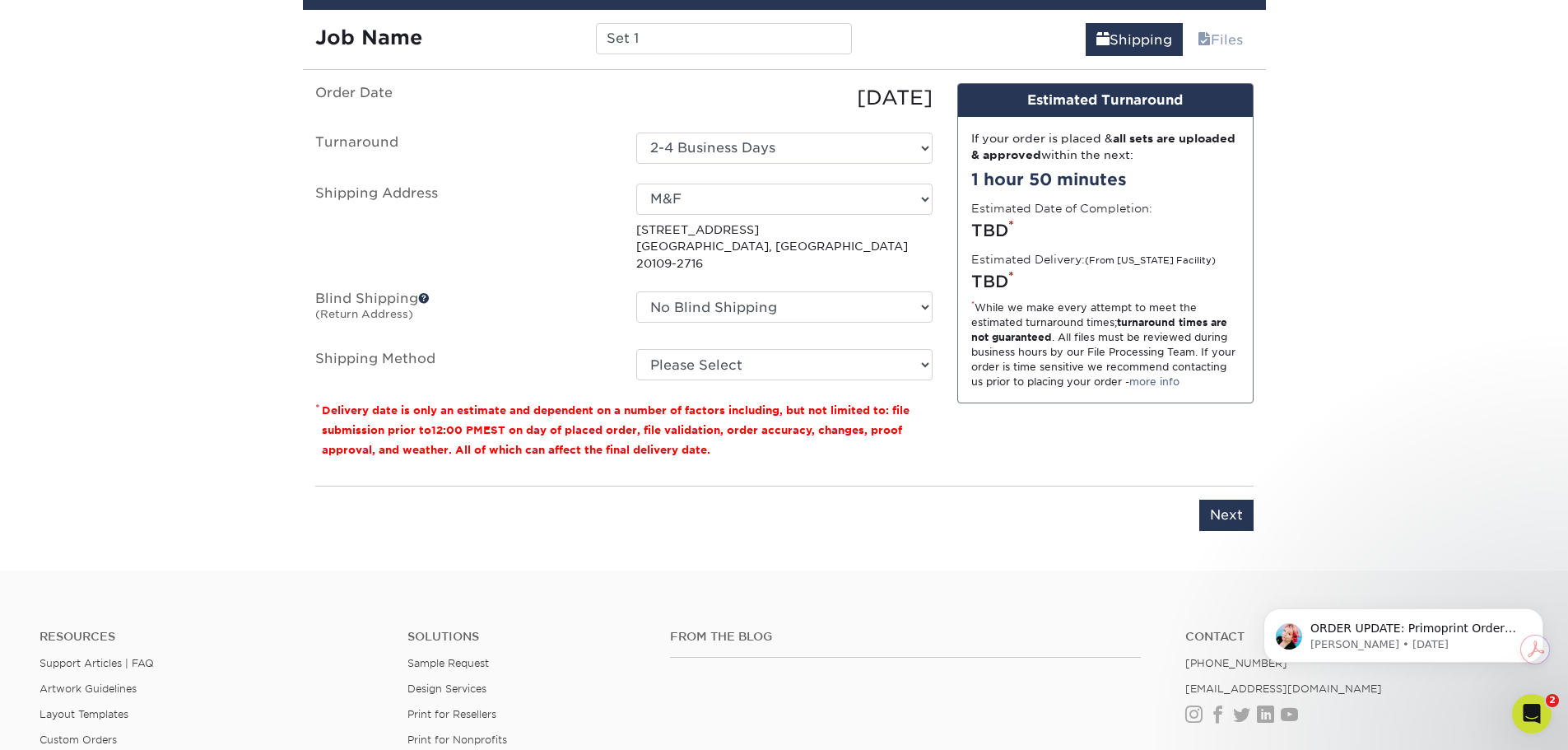
scroll to position [988, 0]
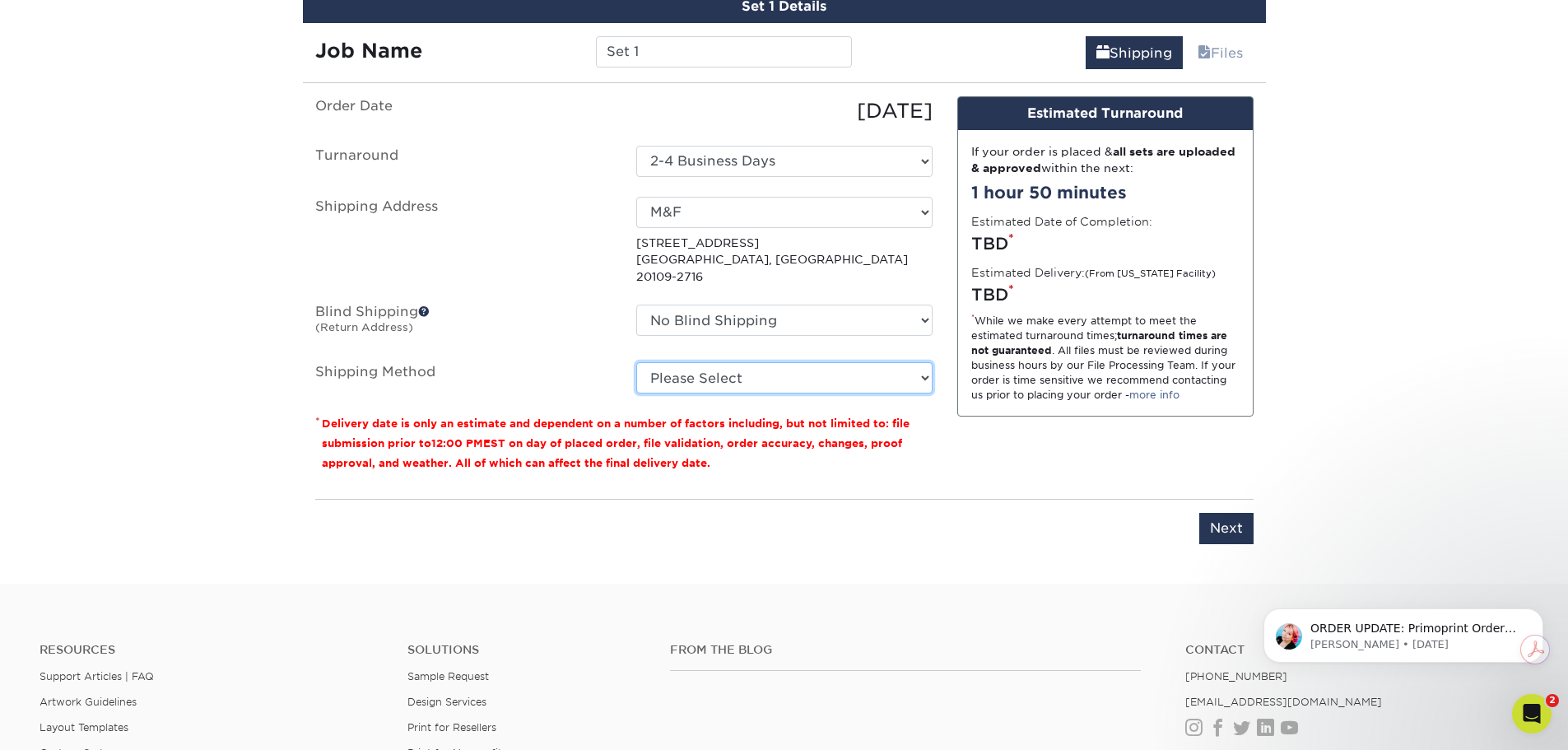
click at [751, 368] on select "Please Select Ground Shipping (+$18.82) 3 Day Shipping Service (+$27.42) 2 Day …" at bounding box center [784, 377] width 296 height 31
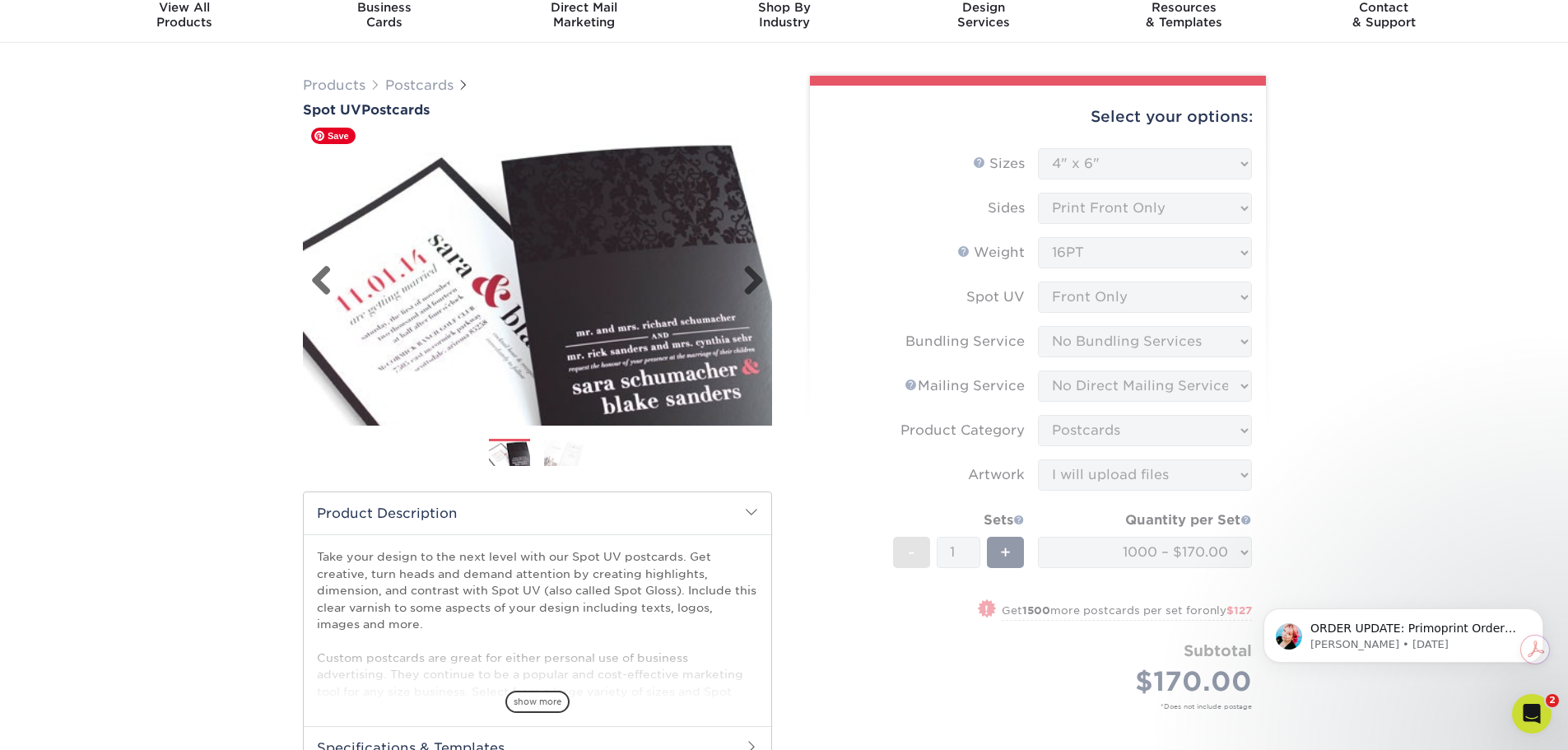
scroll to position [0, 0]
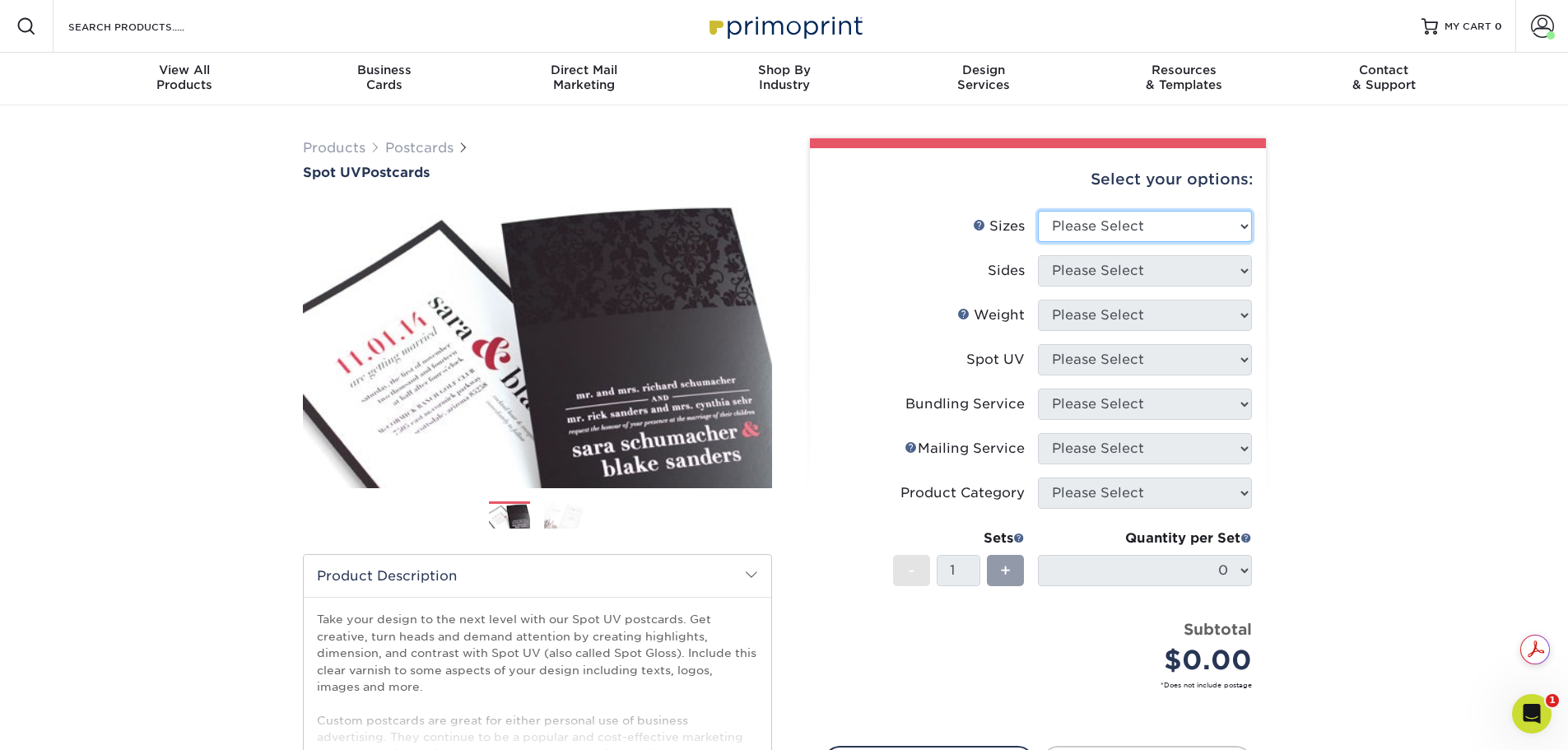
click at [1207, 222] on select "Please Select 1.5" x 7" 2" x 6" 2" x 8" 2.12" x 5.5" 2.75" x 4.25" 2.75" x 8.5"…" at bounding box center [1144, 226] width 214 height 31
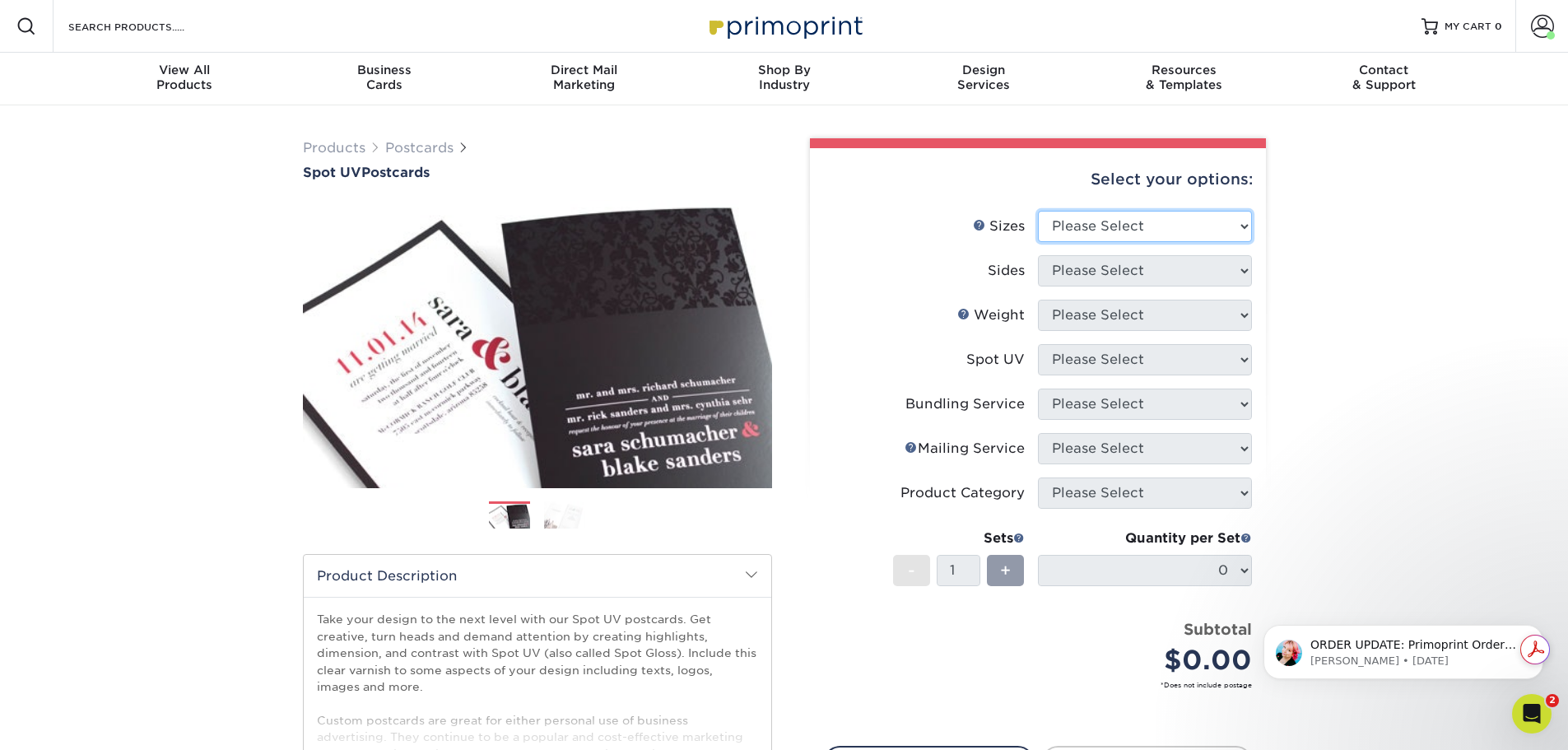
select select "5.00x8.00"
click at [1037, 211] on select "Please Select 1.5" x 7" 2" x 6" 2" x 8" 2.12" x 5.5" 2.75" x 4.25" 2.75" x 8.5"…" at bounding box center [1144, 226] width 214 height 31
click at [1102, 265] on select "Please Select Print Both Sides Print Front Only" at bounding box center [1144, 270] width 214 height 31
select select "32d3c223-f82c-492b-b915-ba065a00862f"
click at [1037, 255] on select "Please Select Print Both Sides Print Front Only" at bounding box center [1144, 270] width 214 height 31
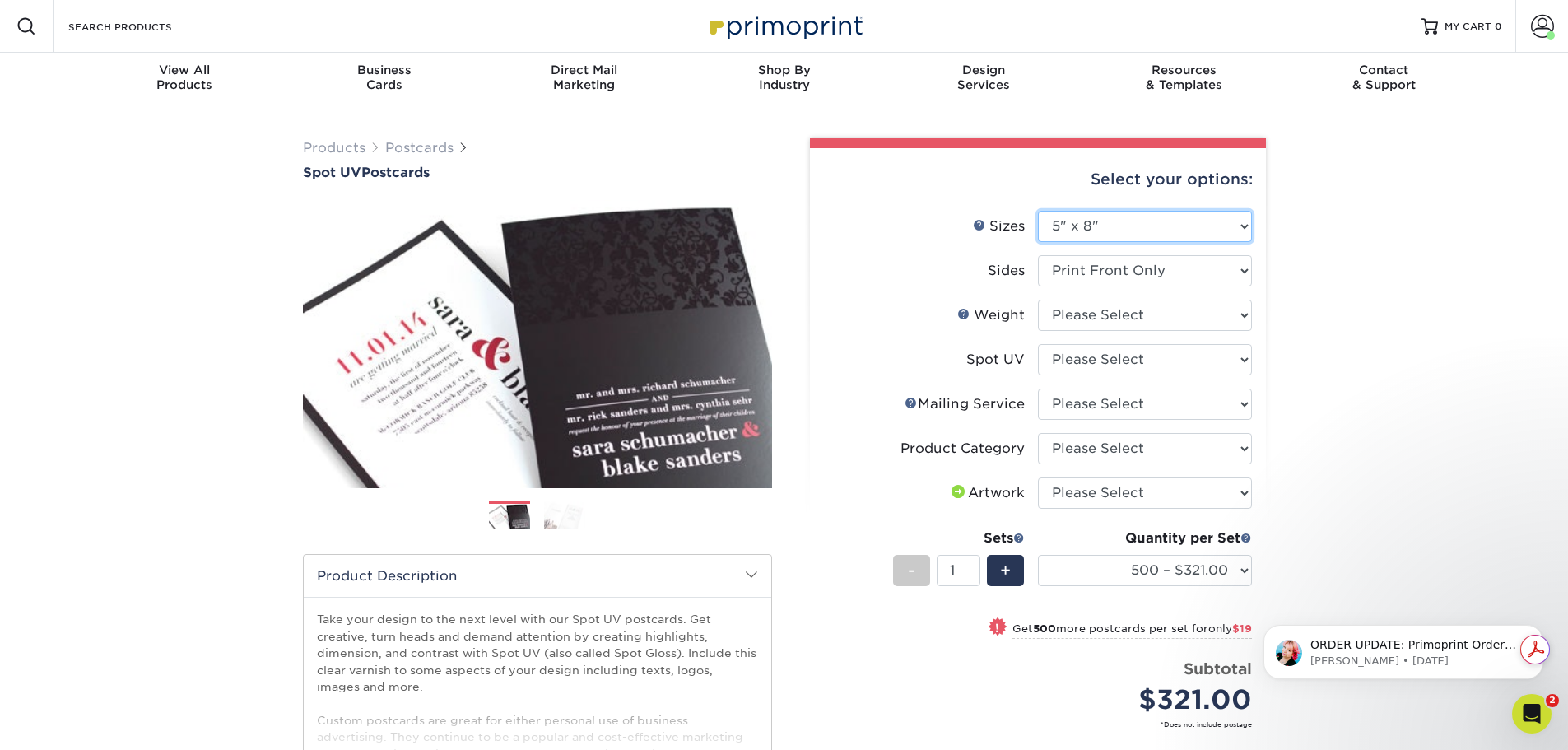
click at [1133, 225] on select "Please Select 1.5" x 7" 2" x 6" 2" x 8" 2.12" x 5.5" 2.75" x 4.25" 2.75" x 8.5"…" at bounding box center [1144, 226] width 214 height 31
select select "5.00x7.00"
click at [1037, 211] on select "Please Select 1.5" x 7" 2" x 6" 2" x 8" 2.12" x 5.5" 2.75" x 4.25" 2.75" x 8.5"…" at bounding box center [1144, 226] width 214 height 31
select select
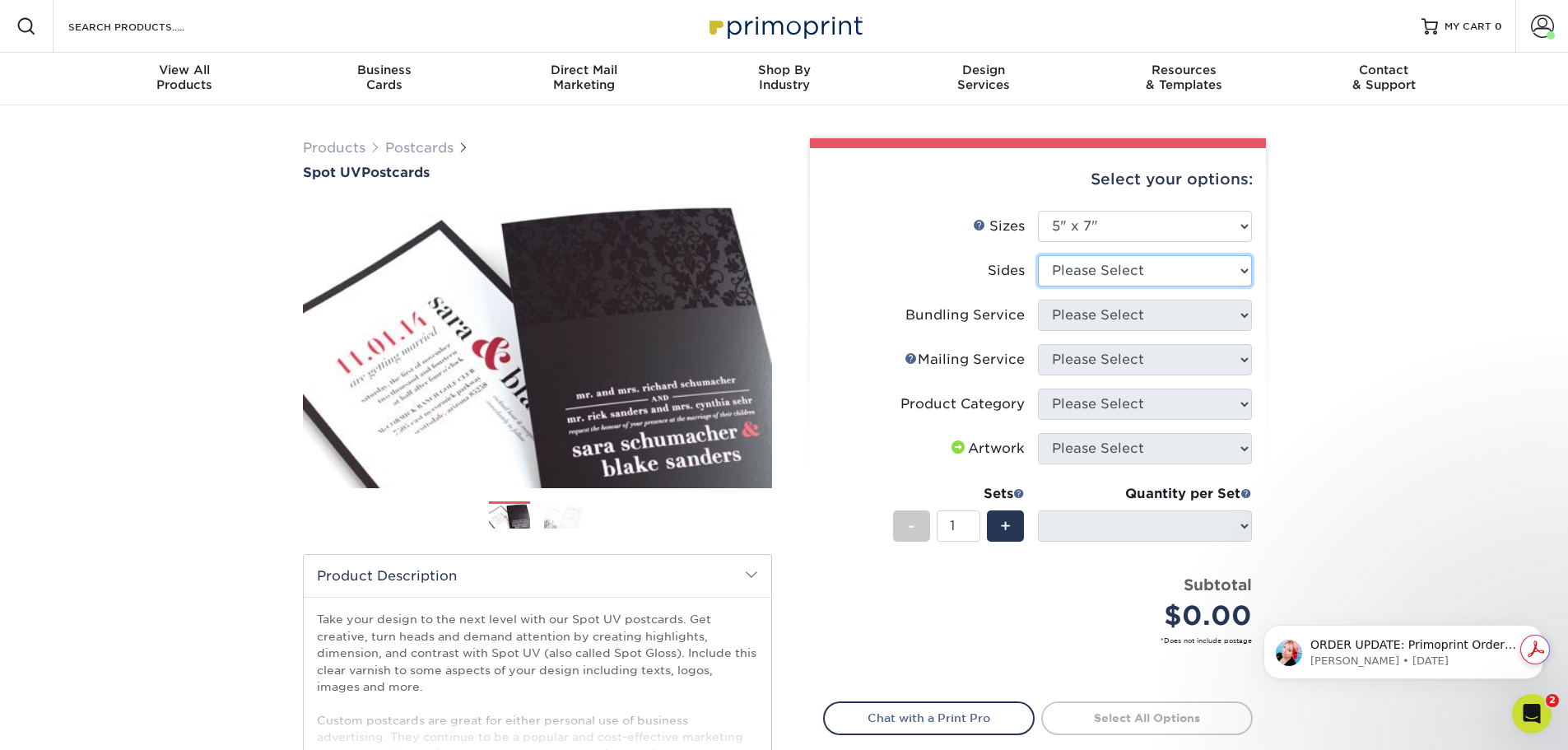
click at [1123, 261] on select "Please Select Print Both Sides Print Front Only" at bounding box center [1144, 270] width 214 height 31
select select "32d3c223-f82c-492b-b915-ba065a00862f"
click at [1037, 255] on select "Please Select Print Both Sides Print Front Only" at bounding box center [1144, 270] width 214 height 31
select select "-1"
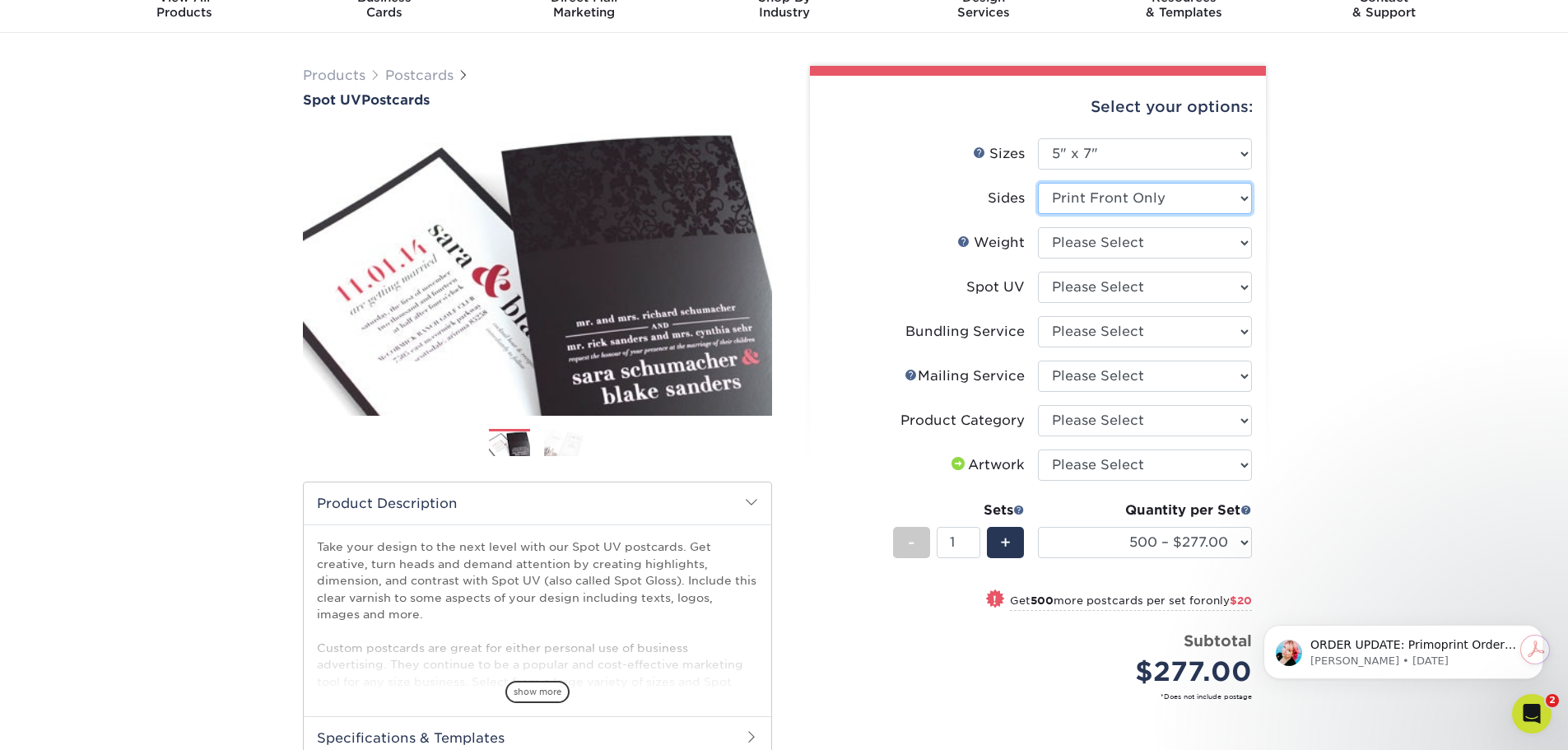
scroll to position [165, 0]
